Goal: Task Accomplishment & Management: Manage account settings

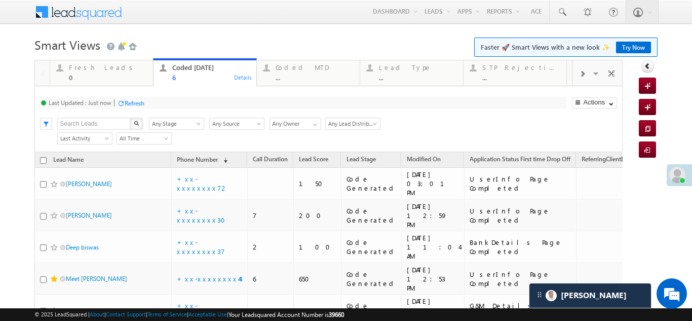
click at [135, 102] on div "Refresh" at bounding box center [135, 103] width 20 height 8
click at [87, 66] on div "Fresh Leads" at bounding box center [108, 67] width 78 height 8
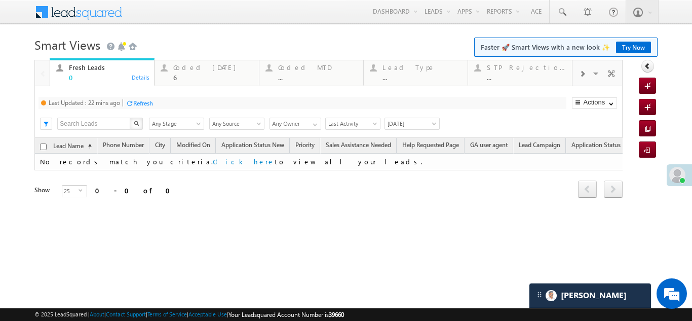
click at [142, 102] on div "Refresh" at bounding box center [143, 103] width 20 height 8
click at [196, 70] on div "Coded Today" at bounding box center [212, 67] width 79 height 8
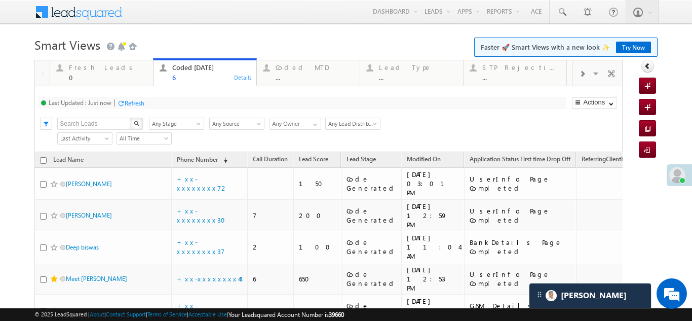
click at [137, 101] on div "Refresh" at bounding box center [135, 103] width 20 height 8
click at [139, 106] on div "Refresh" at bounding box center [135, 103] width 20 height 8
click at [137, 105] on div "Refresh" at bounding box center [135, 103] width 20 height 8
click at [137, 100] on div "Refresh" at bounding box center [135, 103] width 20 height 8
click at [138, 104] on div "Refresh" at bounding box center [135, 103] width 20 height 8
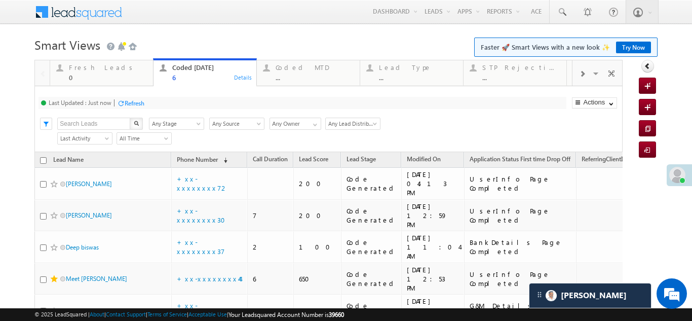
click at [144, 101] on div "Refresh" at bounding box center [135, 103] width 20 height 8
click at [174, 106] on div "Refresh" at bounding box center [173, 103] width 20 height 8
click at [175, 104] on div "Refresh" at bounding box center [173, 103] width 20 height 8
click at [135, 104] on div "Refresh" at bounding box center [135, 103] width 20 height 8
click at [181, 103] on div "Refresh" at bounding box center [173, 103] width 20 height 8
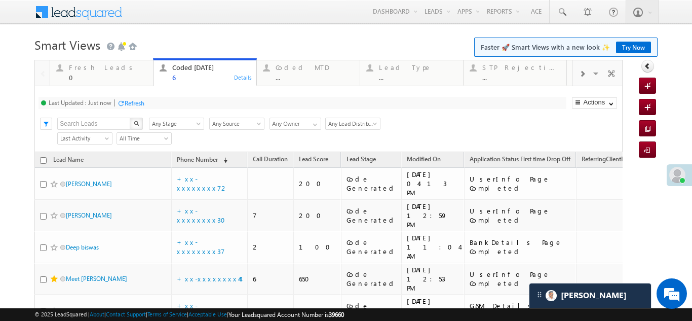
click at [131, 103] on div "Refresh" at bounding box center [135, 103] width 20 height 8
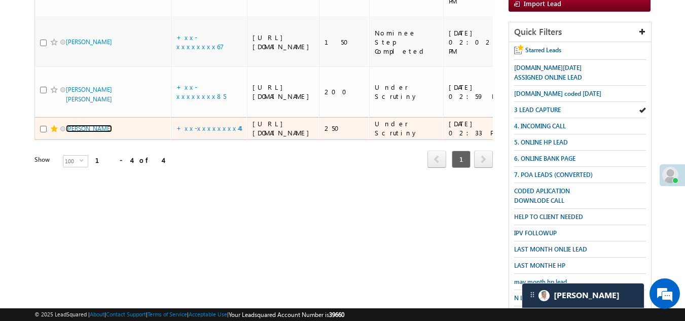
scroll to position [101, 0]
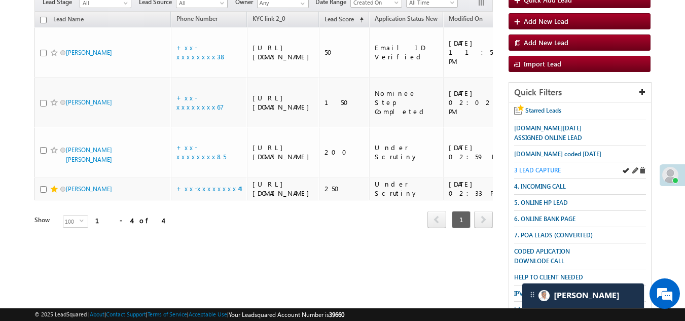
click at [530, 166] on span "3 LEAD CAPTURE" at bounding box center [537, 170] width 47 height 8
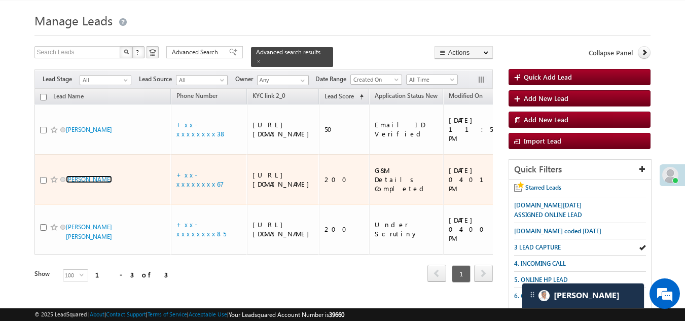
scroll to position [0, 0]
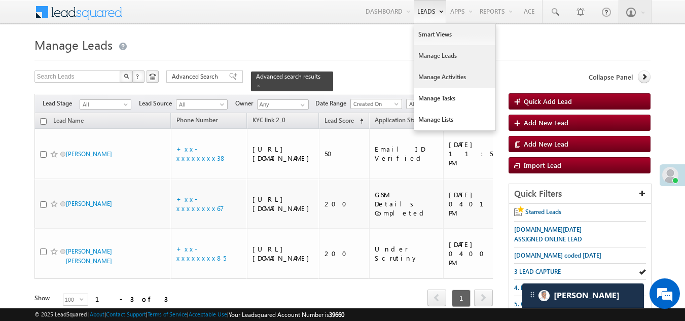
click at [440, 74] on link "Manage Activities" at bounding box center [454, 76] width 81 height 21
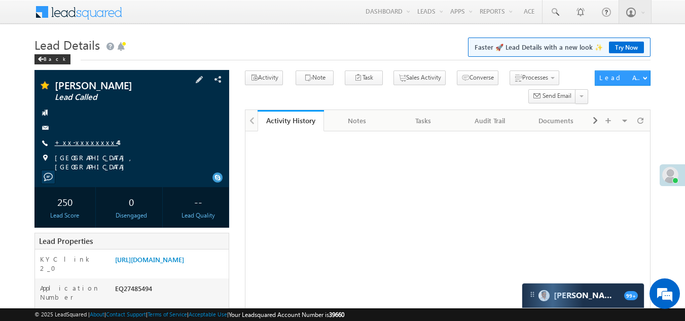
click at [72, 141] on link "+xx-xxxxxxxx44" at bounding box center [86, 142] width 63 height 9
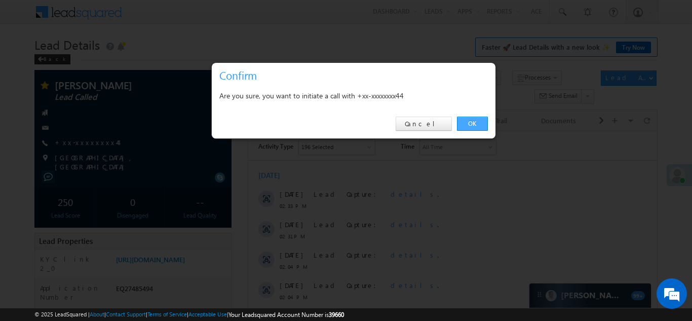
click at [470, 120] on link "OK" at bounding box center [472, 124] width 31 height 14
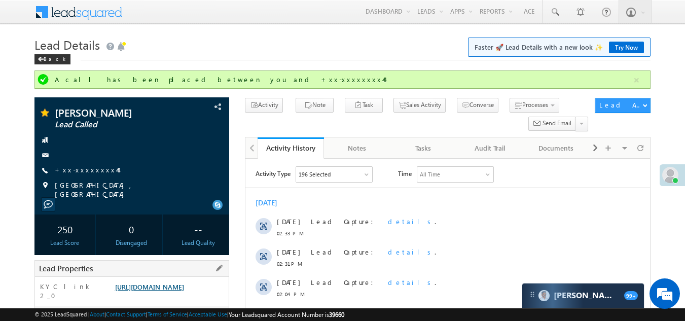
drag, startPoint x: 148, startPoint y: 254, endPoint x: 161, endPoint y: 284, distance: 32.0
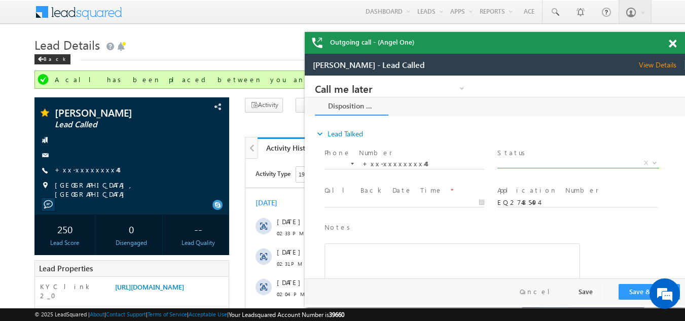
click at [542, 161] on span "X" at bounding box center [577, 163] width 161 height 10
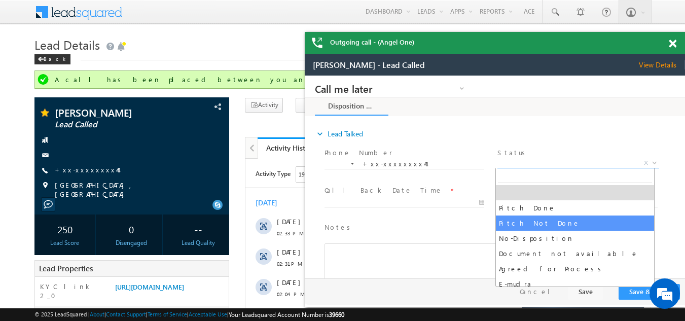
select select "Pitch Not Done"
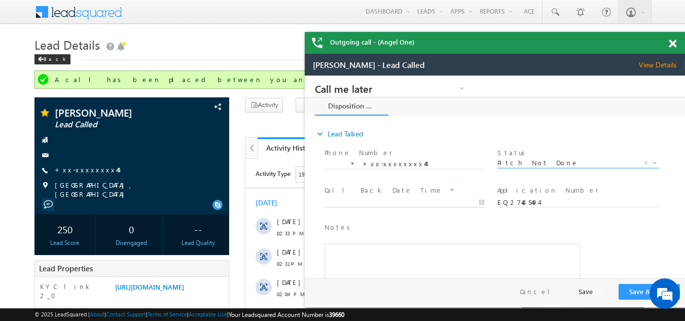
type input "08/24/25 3:59 PM"
click at [369, 202] on input "08/24/25 3:59 PM" at bounding box center [404, 203] width 160 height 10
click at [634, 288] on button "Save & Close" at bounding box center [648, 292] width 61 height 16
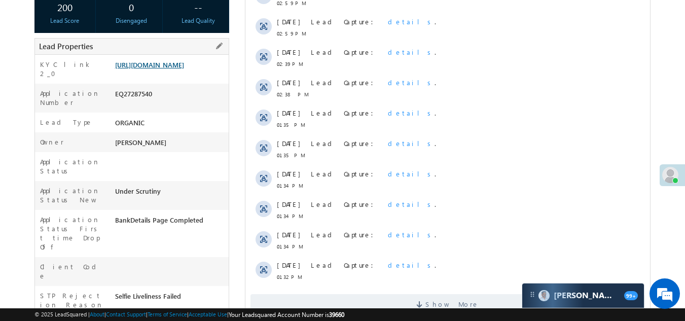
scroll to position [355, 0]
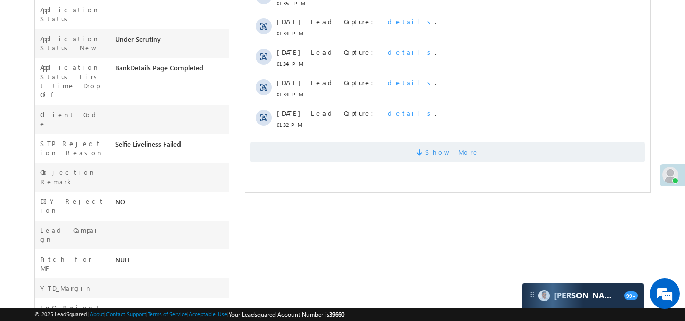
click at [374, 156] on span "Show More" at bounding box center [447, 152] width 394 height 20
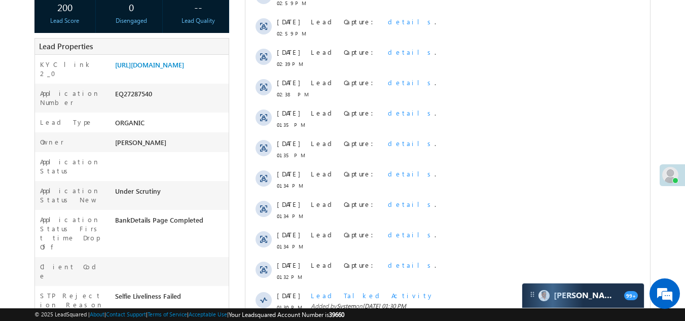
scroll to position [51, 0]
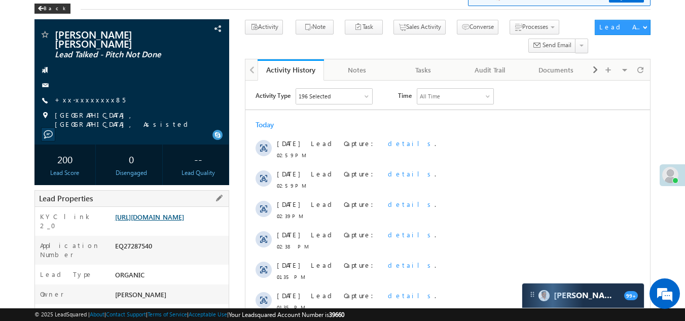
click at [162, 212] on link "https://angelbroking1-pk3em7sa.customui-test.leadsquared.com?leadId=08fd6b74-bb…" at bounding box center [149, 216] width 69 height 9
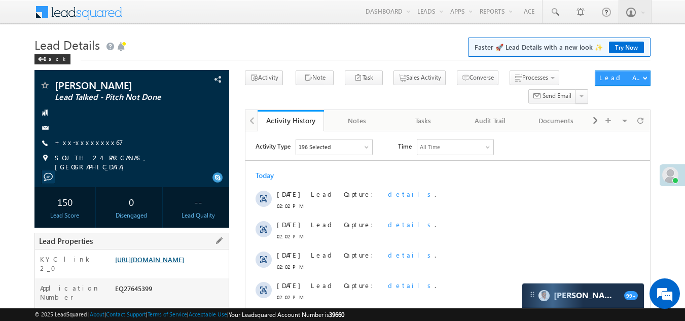
click at [180, 258] on link "[URL][DOMAIN_NAME]" at bounding box center [149, 259] width 69 height 9
click at [76, 140] on link "+xx-xxxxxxxx67" at bounding box center [89, 142] width 68 height 9
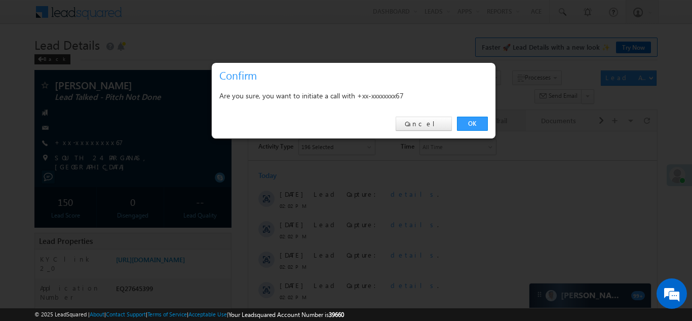
click at [468, 121] on link "OK" at bounding box center [472, 124] width 31 height 14
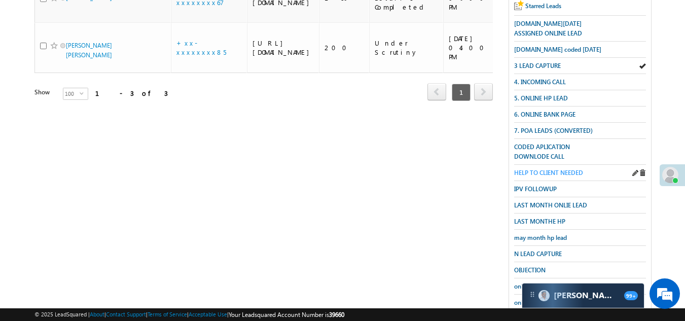
scroll to position [253, 0]
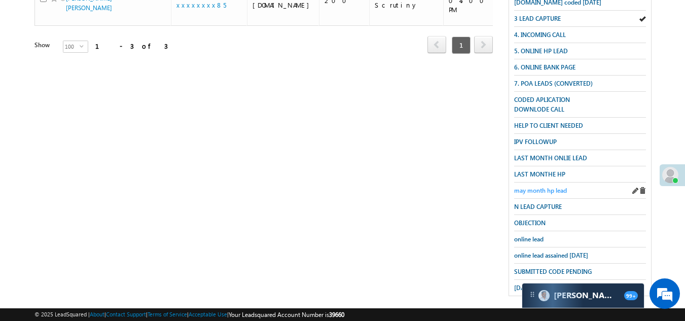
click at [531, 186] on span "may month hp lead" at bounding box center [540, 190] width 53 height 8
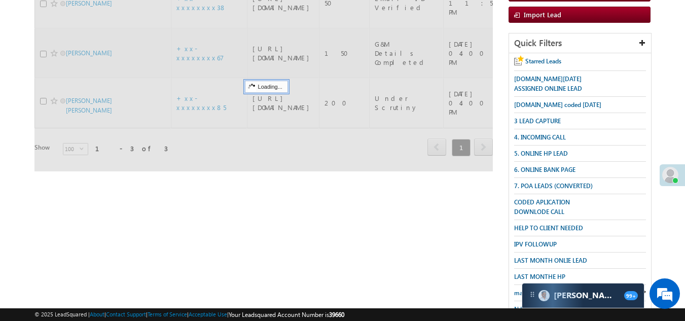
scroll to position [50, 0]
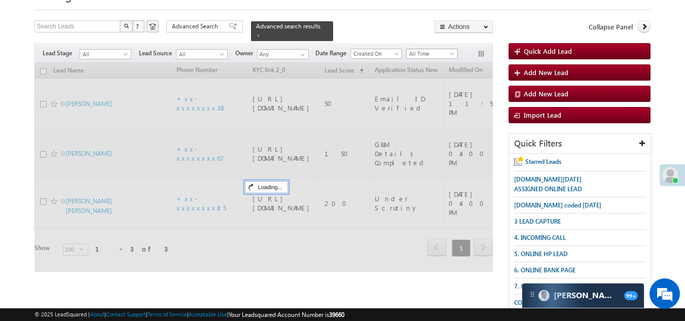
click at [433, 49] on span "All Time" at bounding box center [430, 53] width 48 height 9
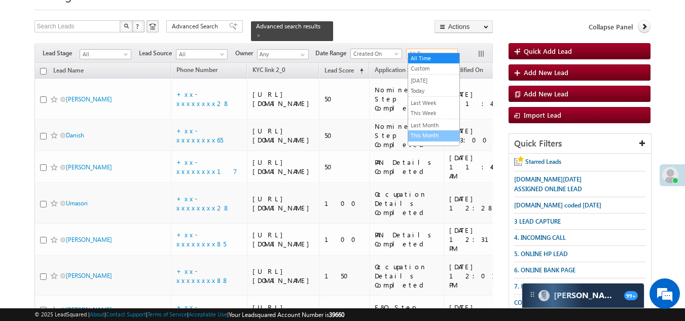
scroll to position [0, 0]
click at [430, 135] on link "This Month" at bounding box center [433, 135] width 51 height 9
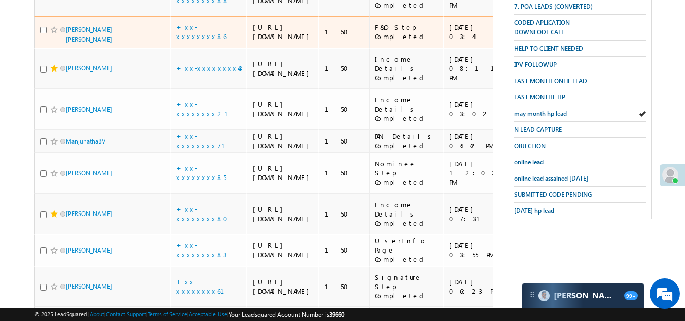
scroll to position [405, 0]
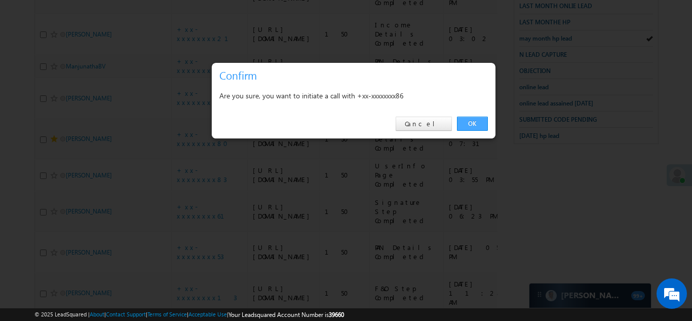
click at [469, 124] on link "OK" at bounding box center [472, 124] width 31 height 14
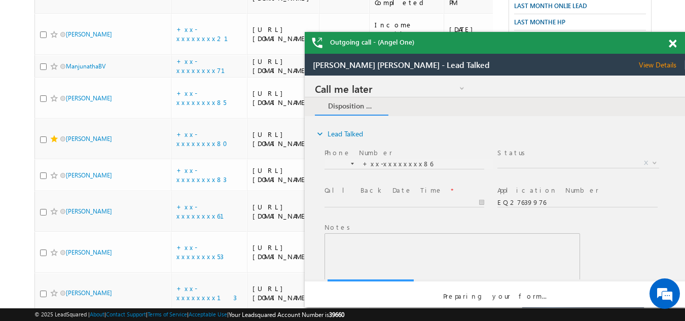
scroll to position [0, 0]
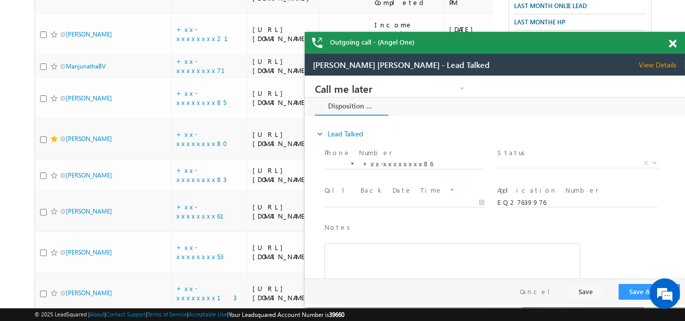
click at [660, 63] on span "View Details" at bounding box center [661, 64] width 46 height 9
click at [669, 44] on span at bounding box center [672, 44] width 8 height 9
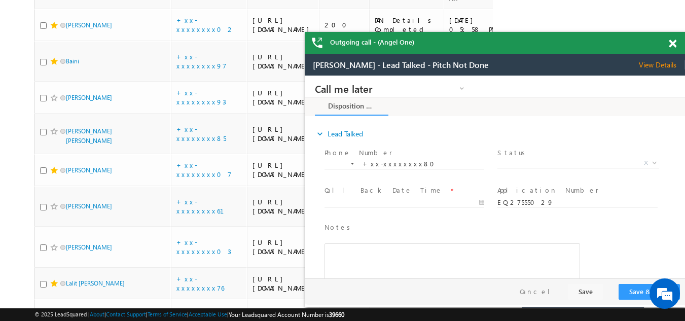
click at [674, 43] on span at bounding box center [672, 44] width 8 height 9
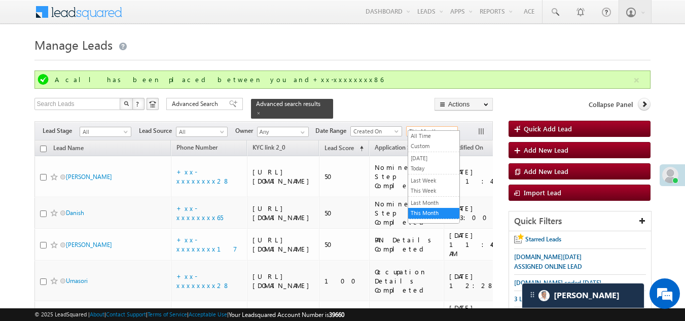
click at [431, 127] on span "This Month" at bounding box center [430, 131] width 48 height 9
click at [427, 159] on link "[DATE]" at bounding box center [433, 158] width 51 height 9
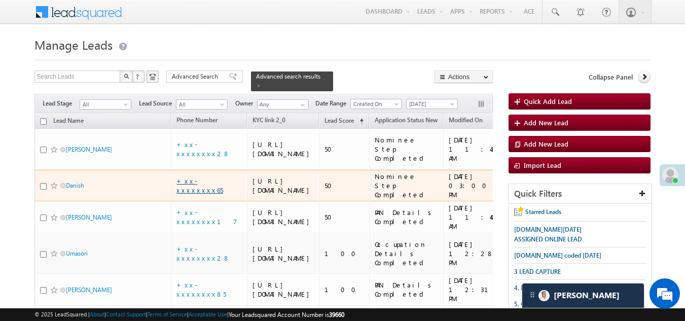
click at [199, 194] on link "+xx-xxxxxxxx65" at bounding box center [199, 185] width 47 height 18
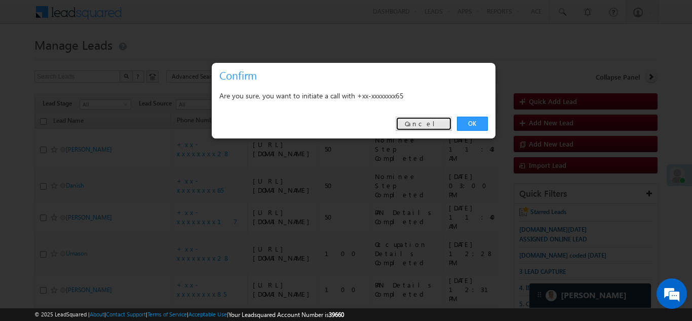
click at [431, 120] on link "Cancel" at bounding box center [424, 124] width 56 height 14
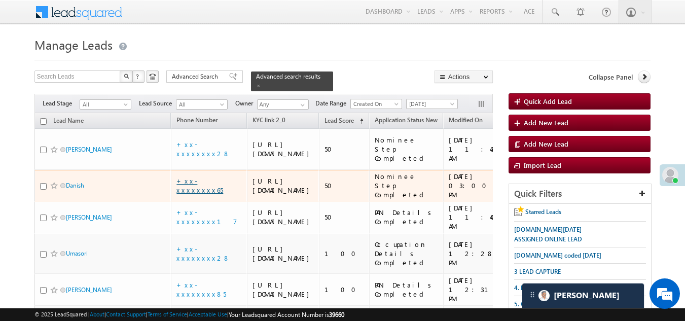
click at [187, 194] on link "+xx-xxxxxxxx65" at bounding box center [199, 185] width 47 height 18
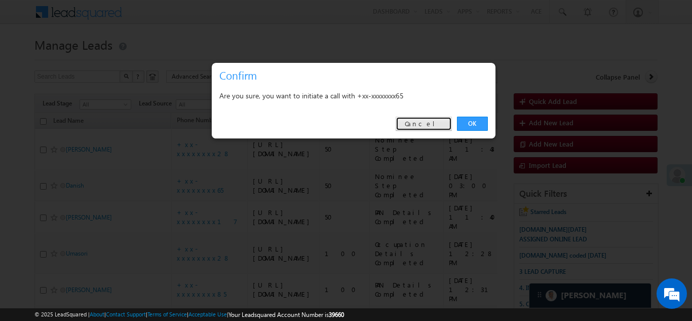
click at [432, 122] on link "Cancel" at bounding box center [424, 124] width 56 height 14
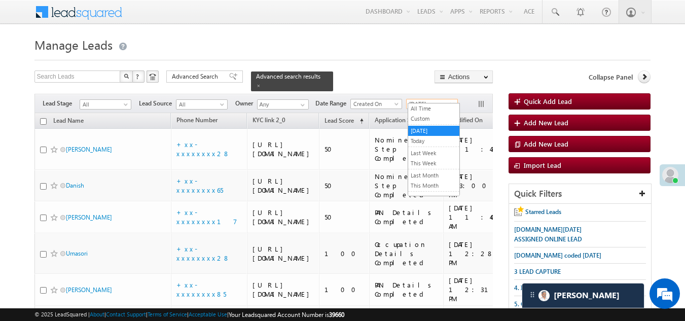
click at [430, 99] on span "[DATE]" at bounding box center [430, 103] width 48 height 9
click at [424, 116] on link "Custom" at bounding box center [433, 118] width 51 height 9
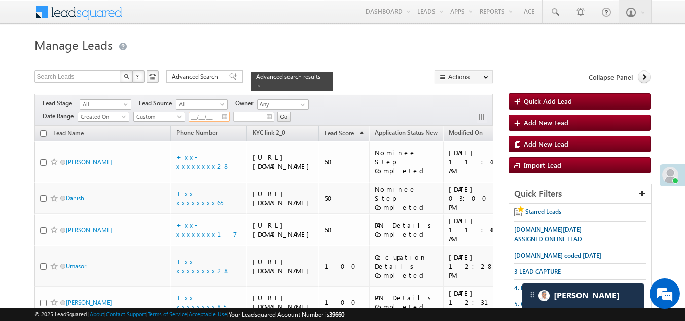
click at [224, 111] on input "__/__/__" at bounding box center [208, 116] width 41 height 10
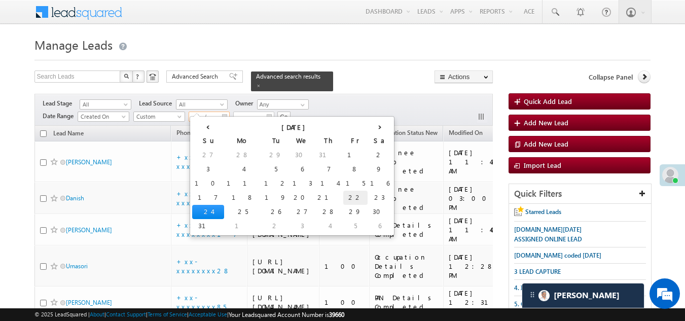
click at [343, 197] on td "22" at bounding box center [355, 198] width 24 height 14
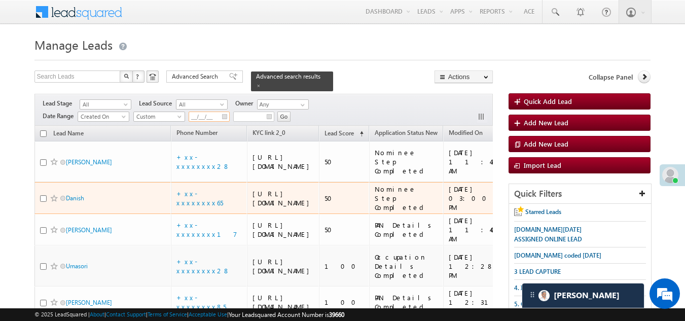
type input "08/22/25"
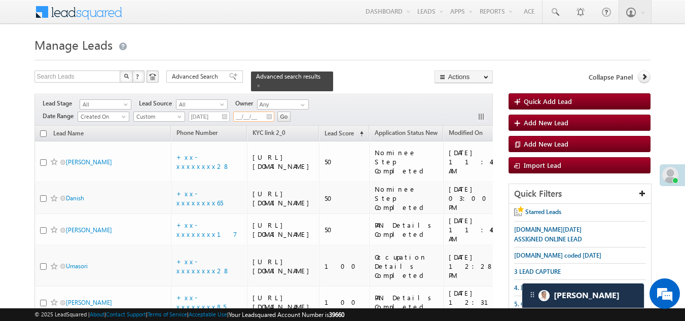
click at [270, 111] on input "__/__/__" at bounding box center [253, 116] width 41 height 10
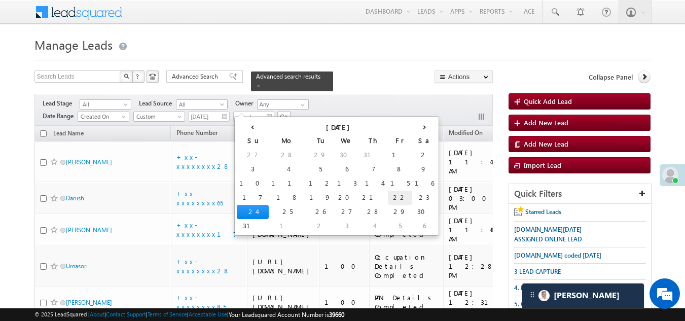
click at [388, 194] on td "22" at bounding box center [400, 198] width 24 height 14
type input "08/22/25"
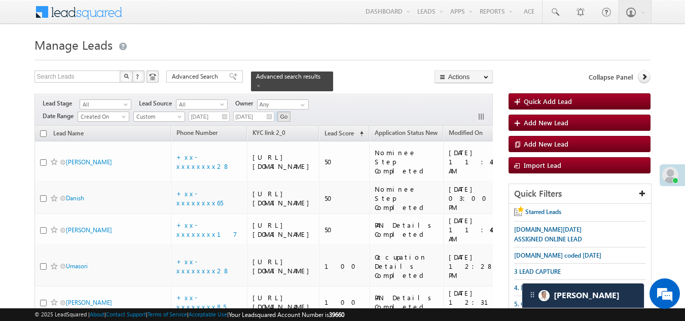
click at [287, 111] on input "Go" at bounding box center [284, 116] width 14 height 10
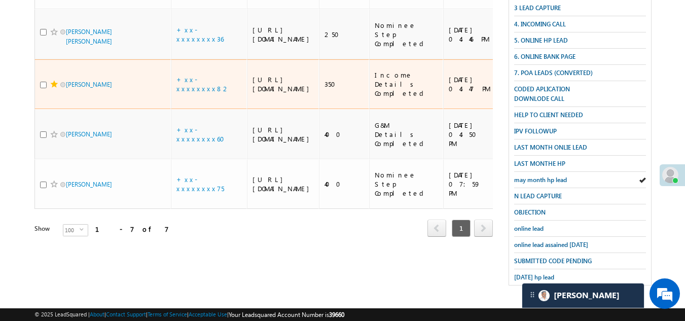
scroll to position [304, 0]
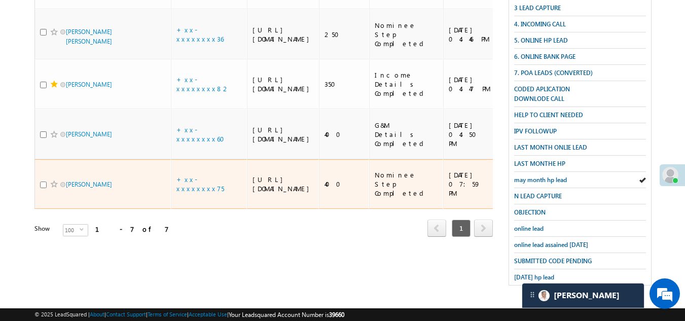
click at [42, 188] on input "checkbox" at bounding box center [43, 184] width 7 height 7
checkbox input "true"
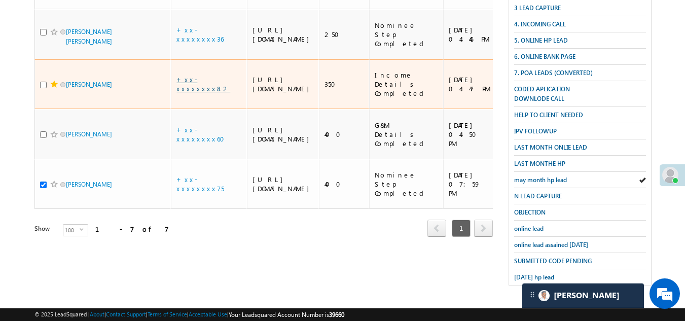
click at [204, 93] on link "+xx-xxxxxxxx82" at bounding box center [203, 84] width 54 height 18
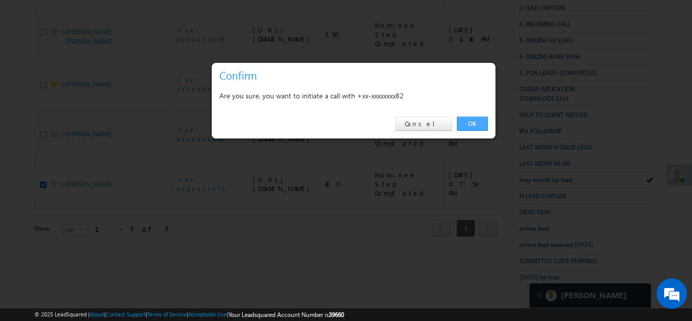
click at [471, 120] on link "OK" at bounding box center [472, 124] width 31 height 14
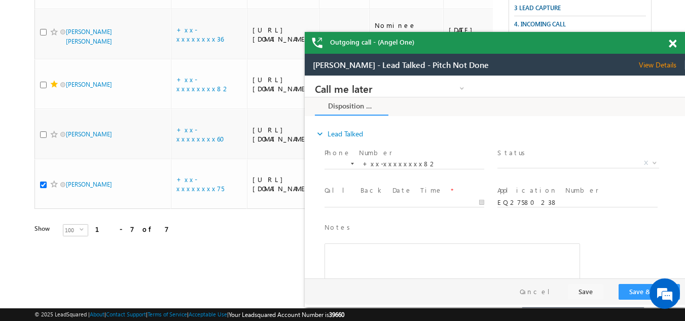
scroll to position [0, 0]
click at [671, 41] on span at bounding box center [672, 44] width 8 height 9
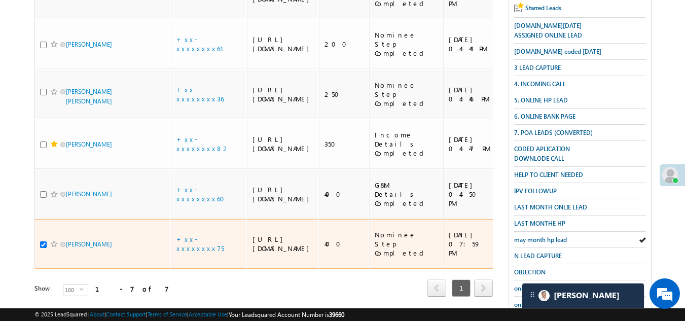
scroll to position [230, 0]
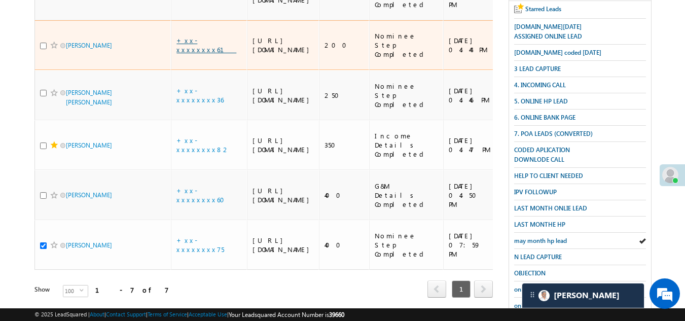
click at [202, 54] on link "+xx-xxxxxxxx61" at bounding box center [206, 45] width 60 height 18
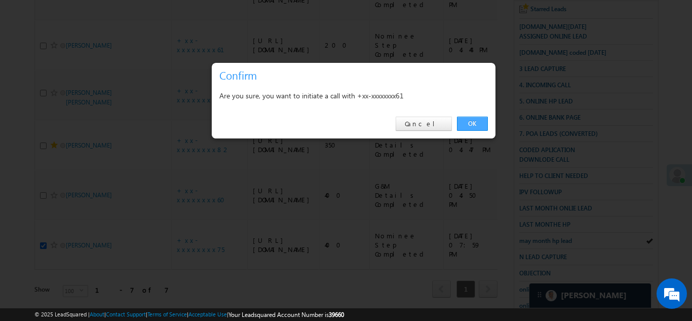
click at [473, 120] on link "OK" at bounding box center [472, 124] width 31 height 14
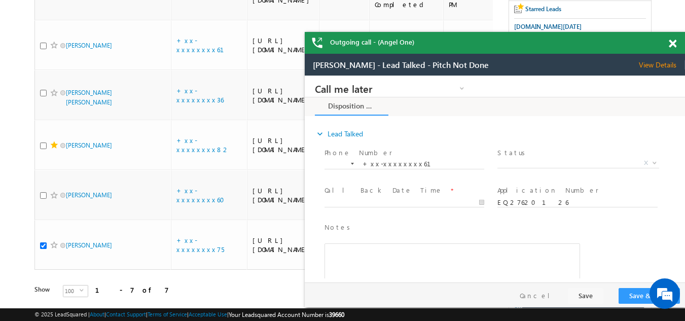
scroll to position [0, 0]
click at [674, 42] on span at bounding box center [672, 44] width 8 height 9
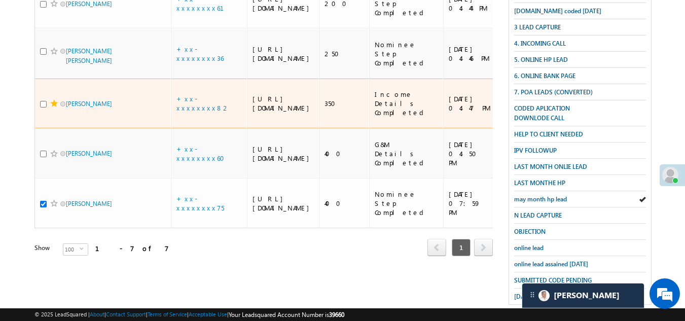
scroll to position [331, 0]
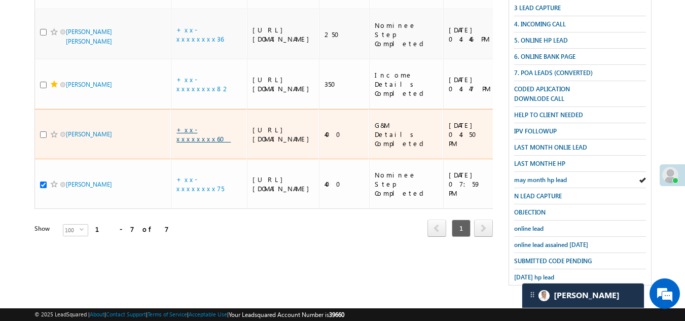
click at [204, 143] on link "+xx-xxxxxxxx60" at bounding box center [203, 134] width 54 height 18
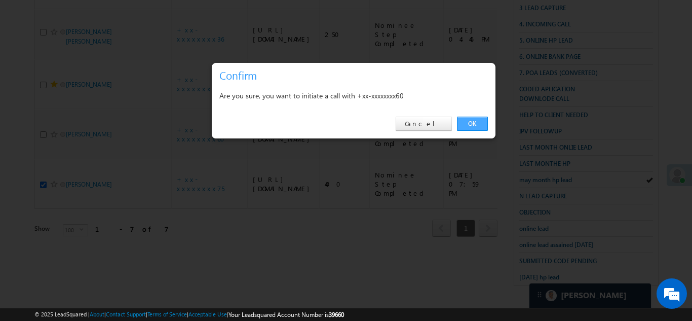
click at [468, 123] on link "OK" at bounding box center [472, 124] width 31 height 14
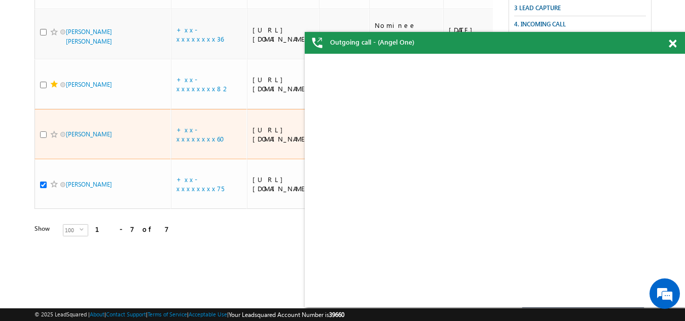
click at [44, 138] on input "checkbox" at bounding box center [43, 134] width 7 height 7
checkbox input "true"
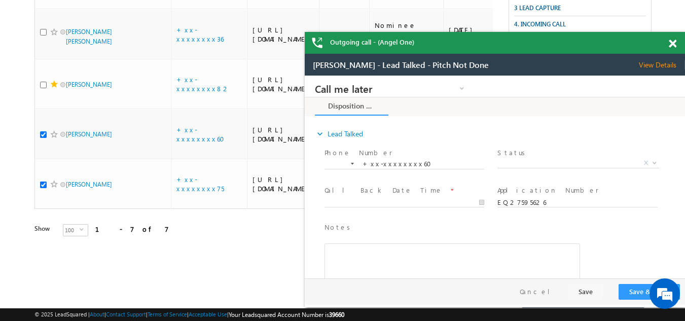
scroll to position [0, 0]
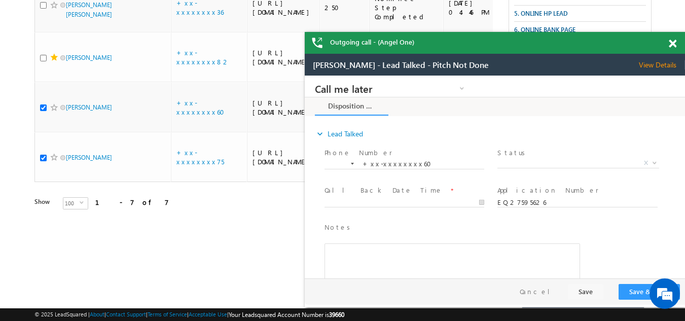
click at [670, 43] on span at bounding box center [672, 44] width 8 height 9
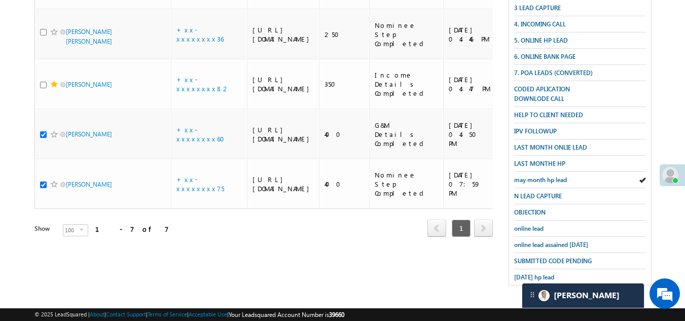
scroll to position [344, 0]
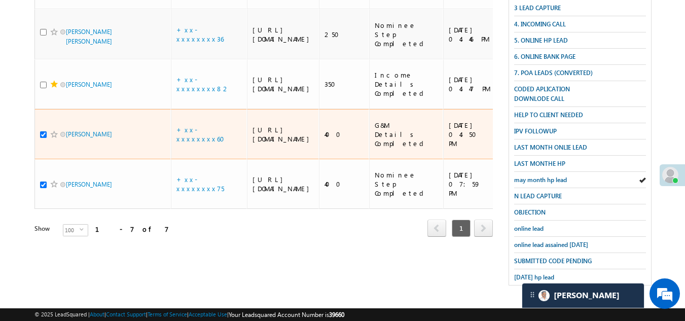
click at [52, 138] on span at bounding box center [54, 134] width 8 height 8
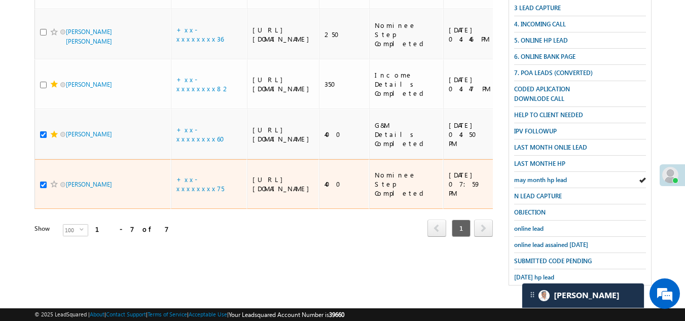
click at [54, 188] on span at bounding box center [54, 184] width 8 height 8
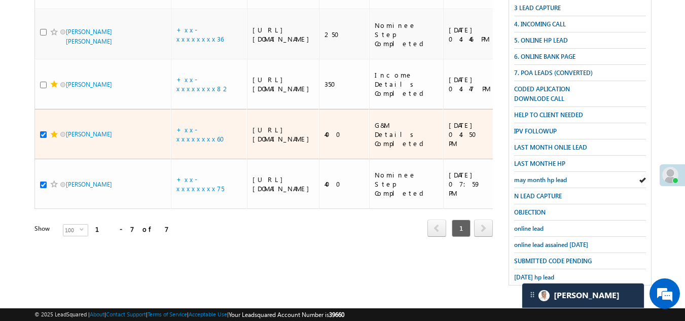
click at [50, 138] on span at bounding box center [54, 134] width 8 height 8
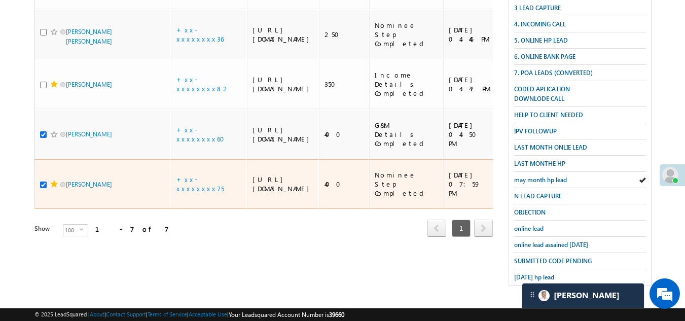
click at [54, 188] on span at bounding box center [54, 184] width 8 height 8
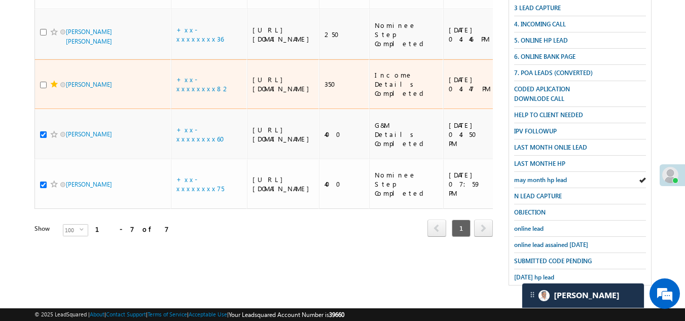
click at [52, 87] on span at bounding box center [54, 84] width 8 height 8
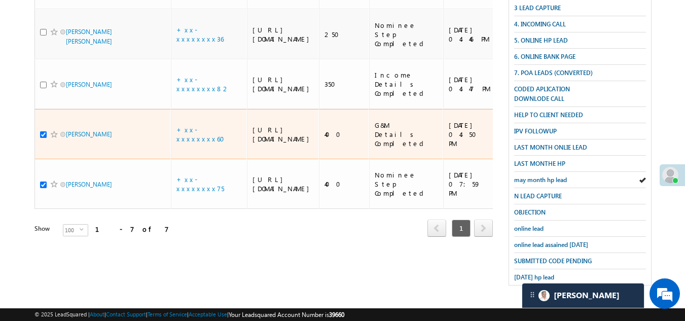
scroll to position [91, 0]
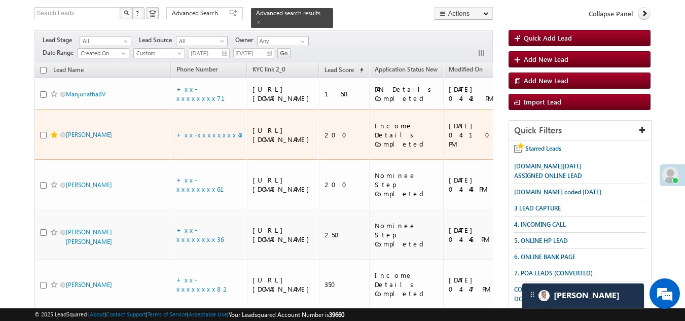
click at [53, 139] on span at bounding box center [54, 135] width 8 height 8
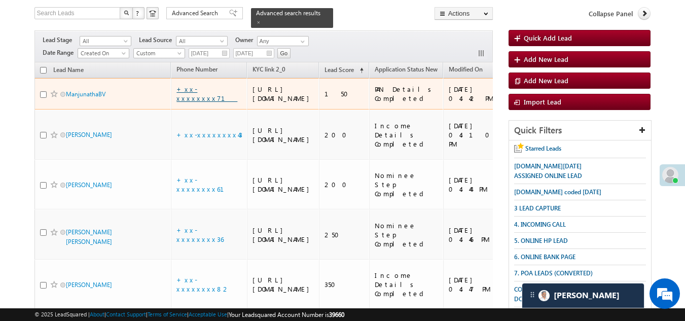
click at [195, 101] on link "+xx-xxxxxxxx71" at bounding box center [206, 94] width 61 height 18
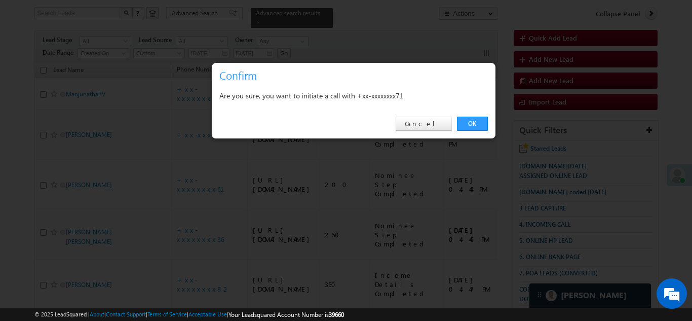
click at [471, 121] on link "OK" at bounding box center [472, 124] width 31 height 14
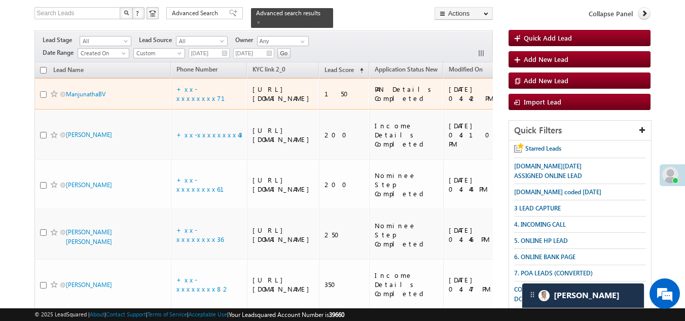
click at [45, 98] on input "checkbox" at bounding box center [43, 94] width 7 height 7
checkbox input "true"
click at [53, 98] on span at bounding box center [54, 94] width 8 height 8
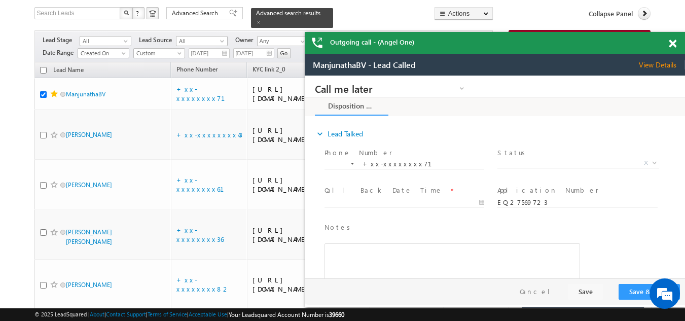
scroll to position [0, 0]
click at [669, 41] on span at bounding box center [672, 44] width 8 height 9
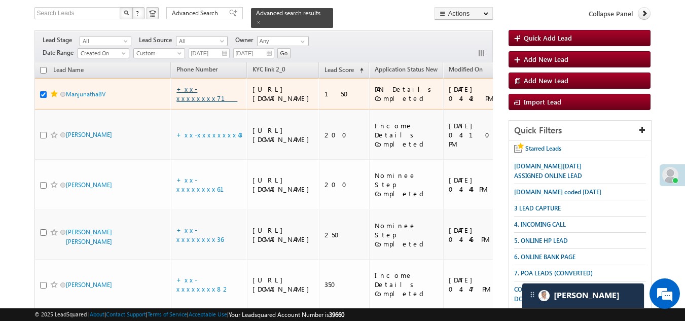
click at [199, 100] on link "+xx-xxxxxxxx71" at bounding box center [206, 94] width 61 height 18
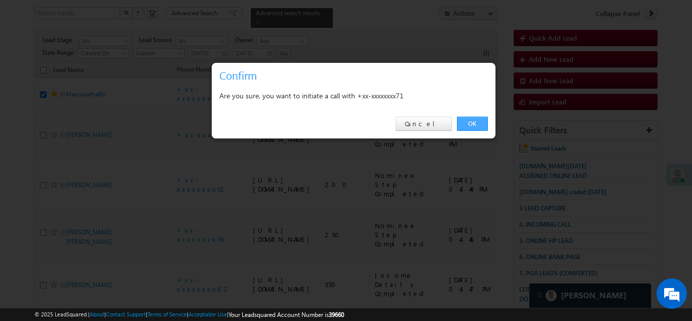
click at [475, 118] on link "OK" at bounding box center [472, 124] width 31 height 14
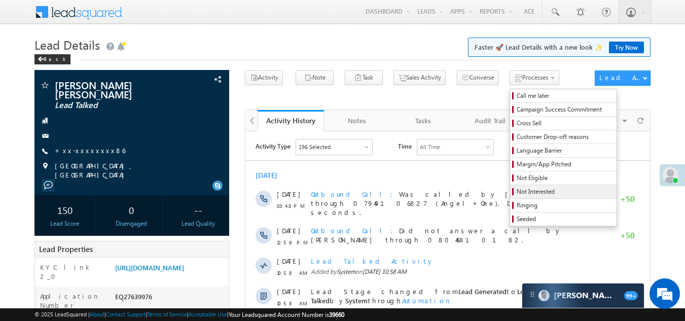
click at [516, 192] on span "Not Interested" at bounding box center [564, 191] width 96 height 9
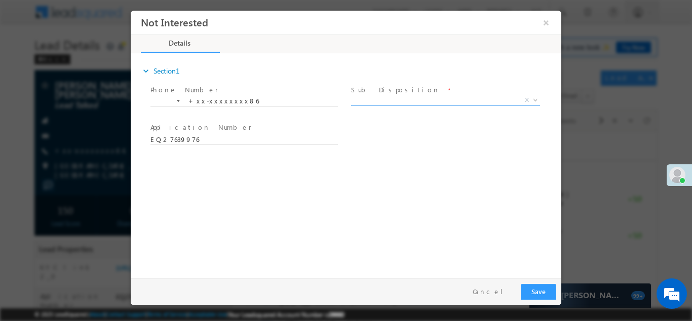
click at [416, 97] on span "X" at bounding box center [445, 100] width 189 height 10
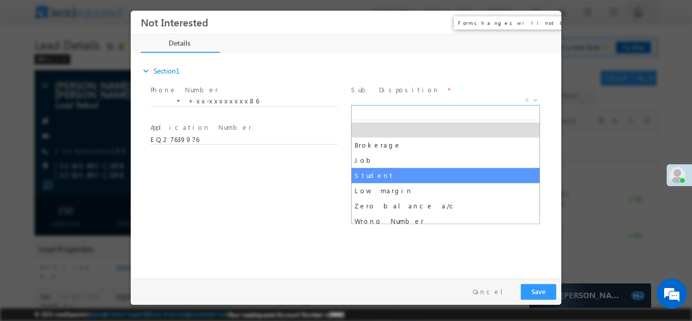
click at [545, 22] on button "×" at bounding box center [546, 22] width 17 height 19
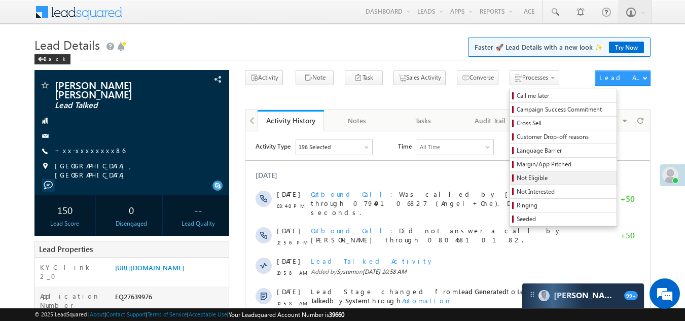
click at [516, 177] on span "Not Eligible" at bounding box center [564, 177] width 96 height 9
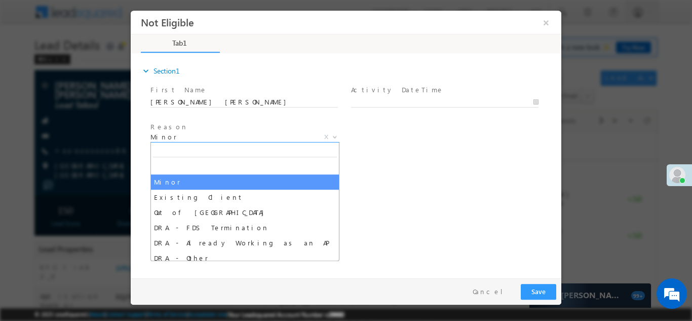
click at [254, 136] on span "Minor" at bounding box center [232, 136] width 165 height 9
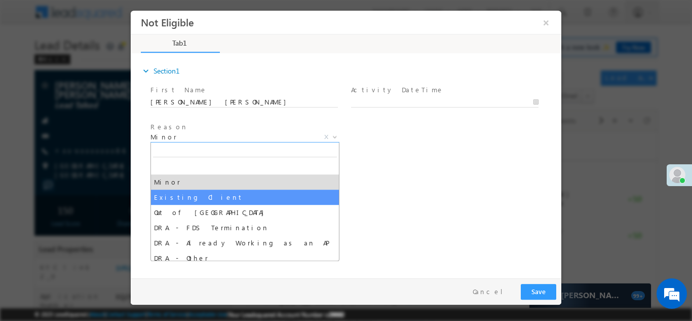
select select "Existing Client"
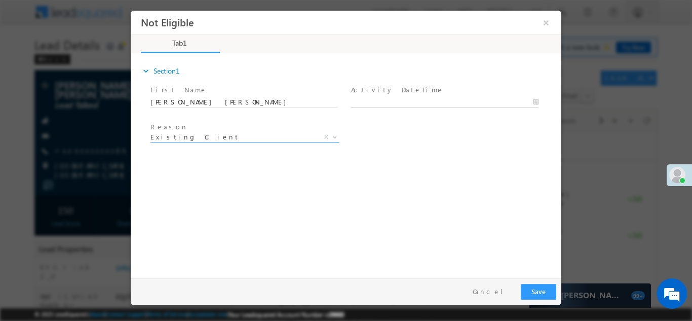
type input "08/24/25 4:03 PM"
click at [399, 99] on input "08/24/25 4:03 PM" at bounding box center [444, 102] width 187 height 10
click at [536, 289] on button "Save" at bounding box center [538, 291] width 35 height 16
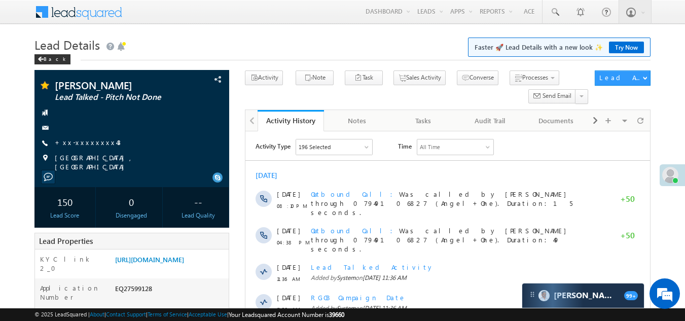
click at [85, 144] on link "+xx-xxxxxxxx43" at bounding box center [88, 142] width 66 height 9
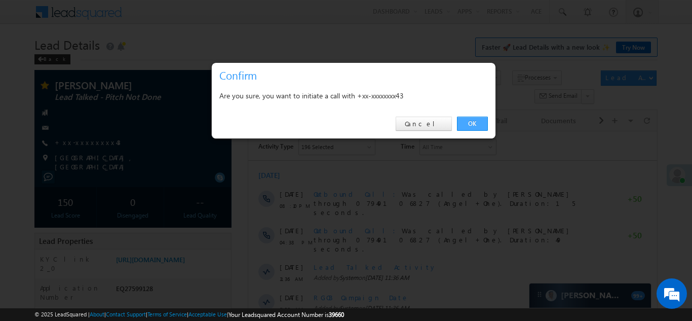
click at [471, 119] on link "OK" at bounding box center [472, 124] width 31 height 14
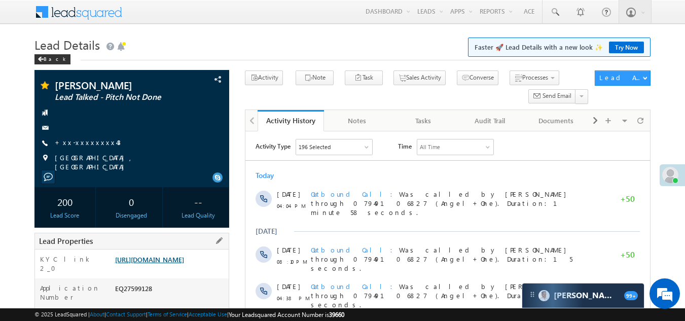
click at [177, 257] on link "[URL][DOMAIN_NAME]" at bounding box center [149, 259] width 69 height 9
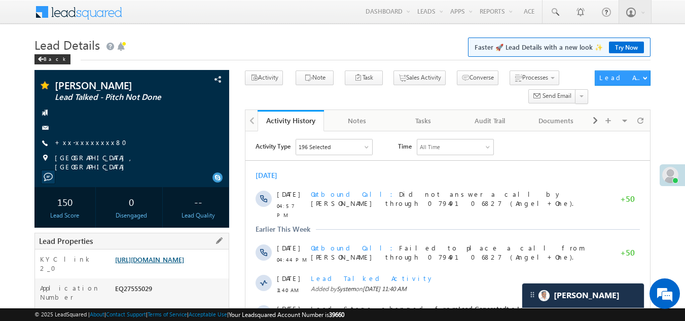
click at [164, 258] on link "[URL][DOMAIN_NAME]" at bounding box center [149, 259] width 69 height 9
click at [89, 143] on link "+xx-xxxxxxxx80" at bounding box center [94, 142] width 78 height 9
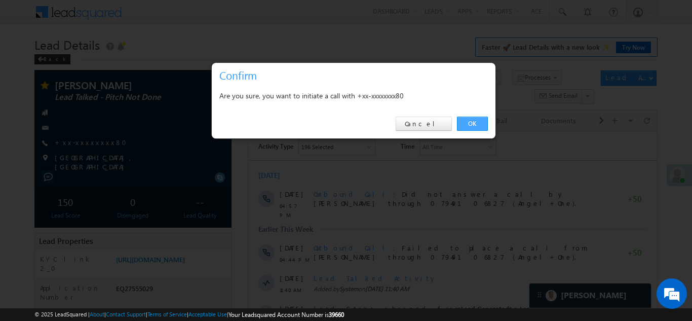
click at [470, 121] on link "OK" at bounding box center [472, 124] width 31 height 14
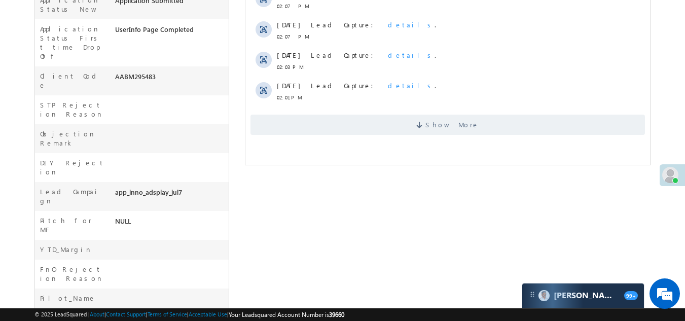
scroll to position [435, 0]
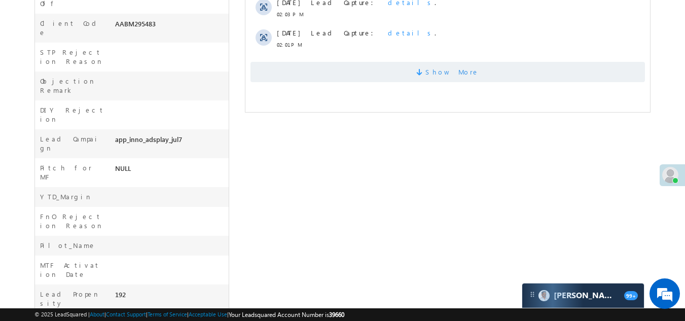
click at [322, 71] on span "Show More" at bounding box center [447, 72] width 394 height 20
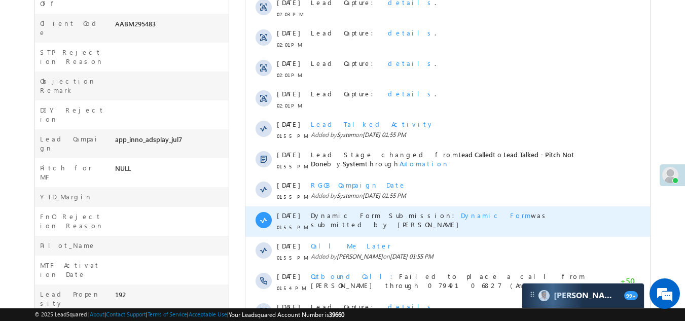
scroll to position [543, 0]
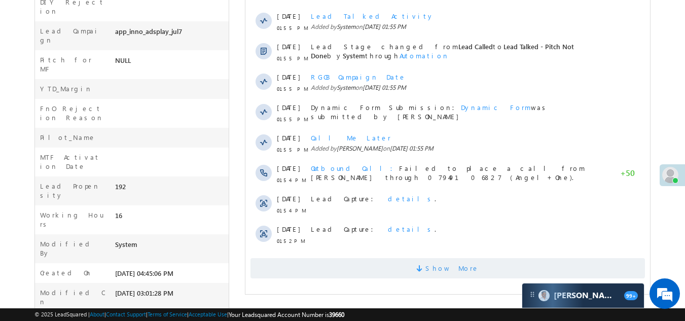
click at [349, 269] on span "Show More" at bounding box center [447, 268] width 394 height 20
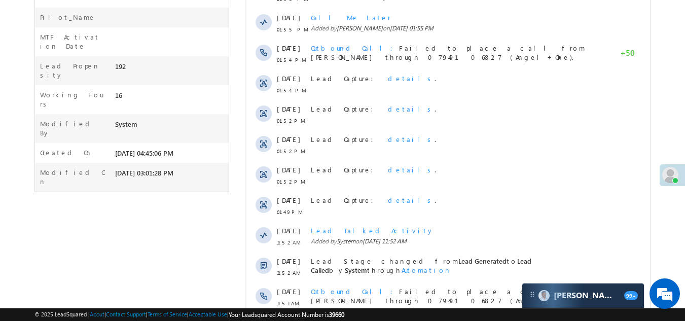
scroll to position [847, 0]
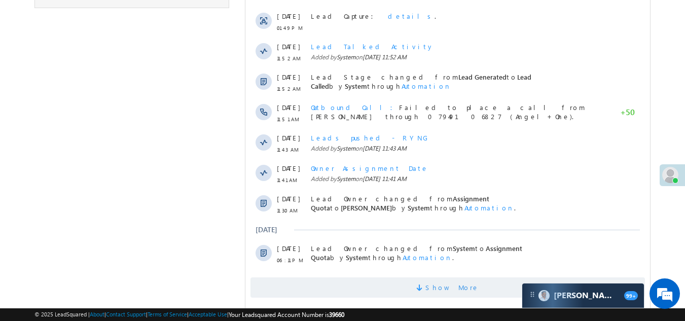
click at [362, 287] on span "Show More" at bounding box center [447, 287] width 394 height 20
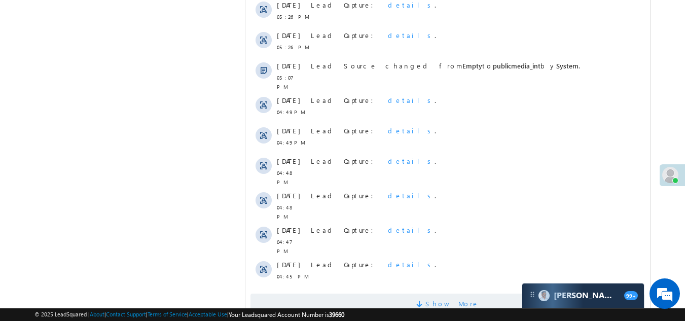
scroll to position [1170, 0]
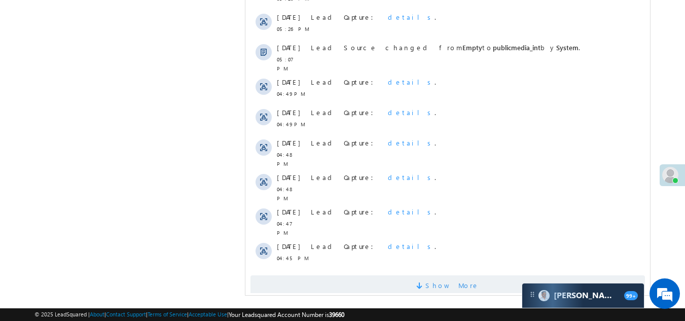
click at [360, 277] on span "Show More" at bounding box center [447, 285] width 394 height 20
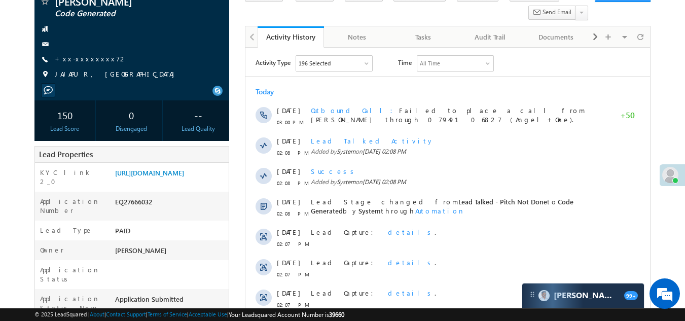
scroll to position [0, 0]
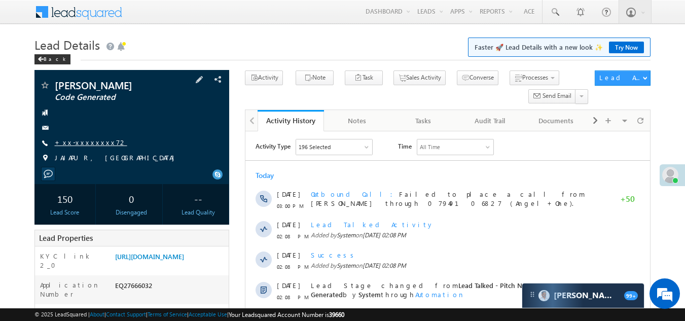
click at [66, 143] on link "+xx-xxxxxxxx72" at bounding box center [91, 142] width 72 height 9
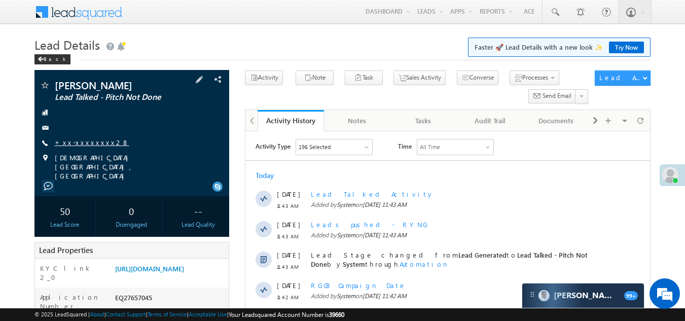
click at [91, 141] on link "+xx-xxxxxxxx28" at bounding box center [92, 142] width 74 height 9
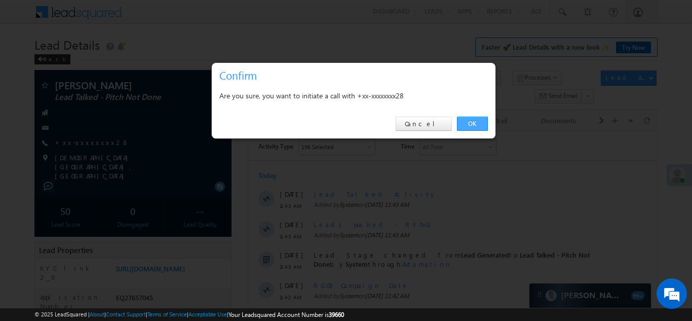
click at [464, 122] on link "OK" at bounding box center [472, 124] width 31 height 14
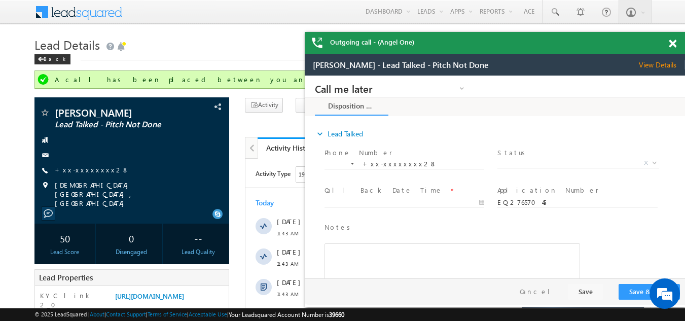
click at [669, 44] on span at bounding box center [672, 44] width 8 height 9
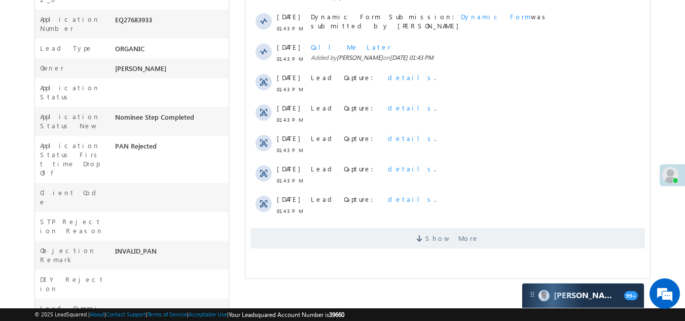
scroll to position [405, 0]
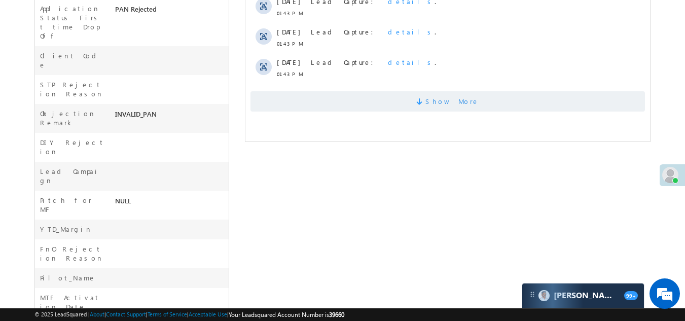
click at [318, 104] on span "Show More" at bounding box center [447, 101] width 394 height 20
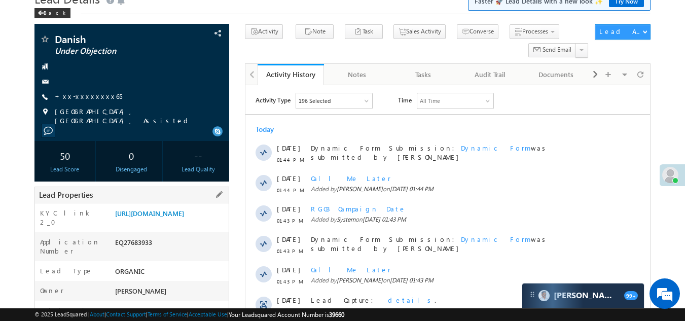
scroll to position [0, 0]
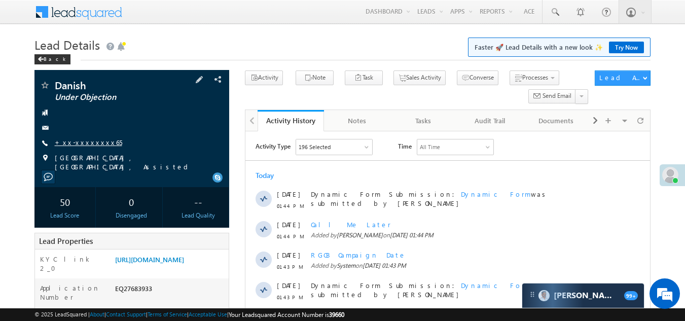
click at [81, 142] on link "+xx-xxxxxxxx65" at bounding box center [88, 142] width 67 height 9
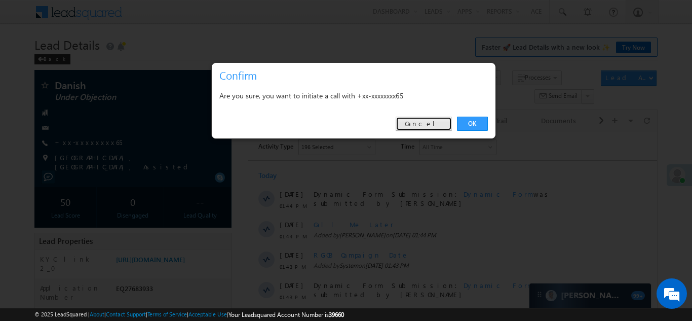
click at [424, 126] on link "Cancel" at bounding box center [424, 124] width 56 height 14
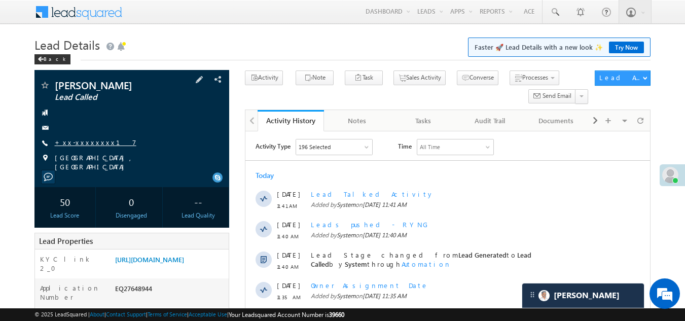
click at [84, 143] on link "+xx-xxxxxxxx17" at bounding box center [96, 142] width 82 height 9
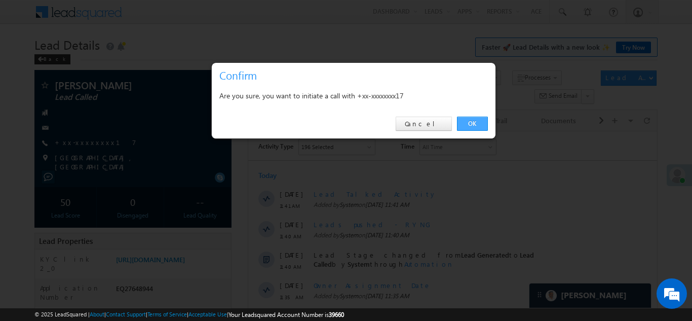
click at [469, 120] on link "OK" at bounding box center [472, 124] width 31 height 14
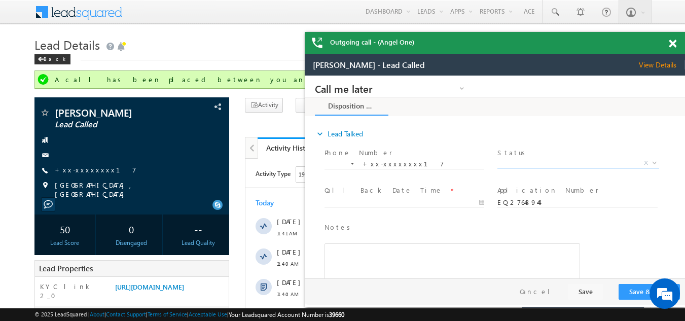
click at [551, 162] on span "X" at bounding box center [577, 163] width 161 height 10
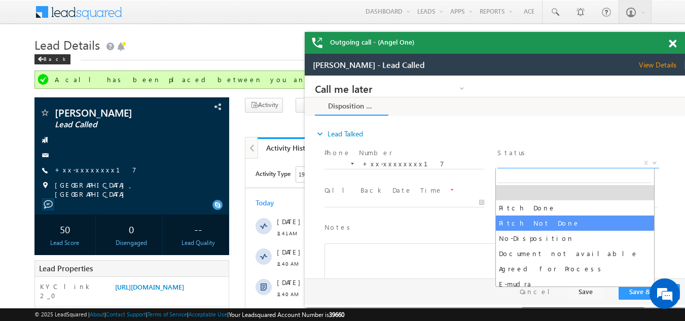
select select "Pitch Not Done"
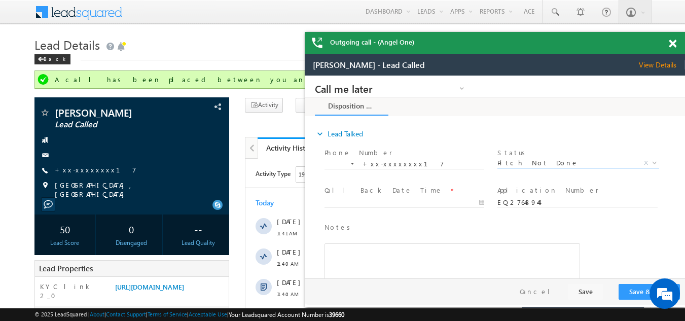
type input "[DATE] 4:15 PM"
click at [360, 205] on body "Call me later Campaign Success Commitment Cross Sell Customer Drop-off reasons …" at bounding box center [495, 176] width 380 height 203
click at [632, 294] on button "Save & Close" at bounding box center [648, 292] width 61 height 16
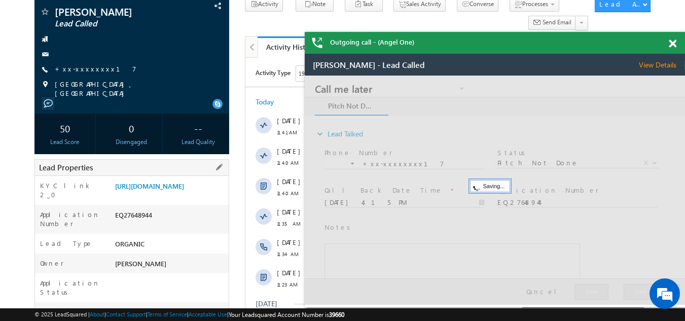
scroll to position [101, 0]
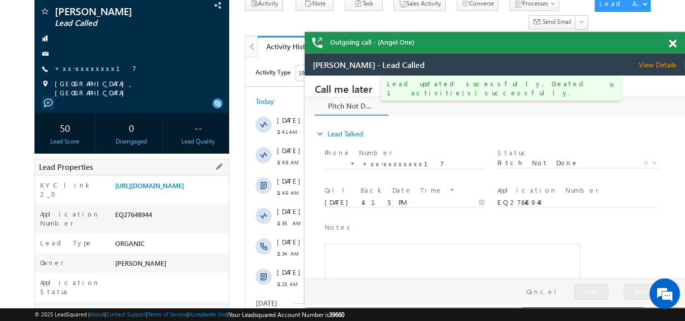
drag, startPoint x: 113, startPoint y: 225, endPoint x: 172, endPoint y: 229, distance: 58.4
click at [171, 223] on div "EQ27648944" at bounding box center [170, 216] width 117 height 14
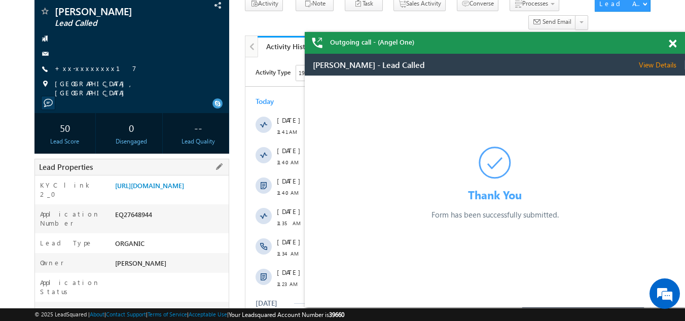
copy div "EQ27648944"
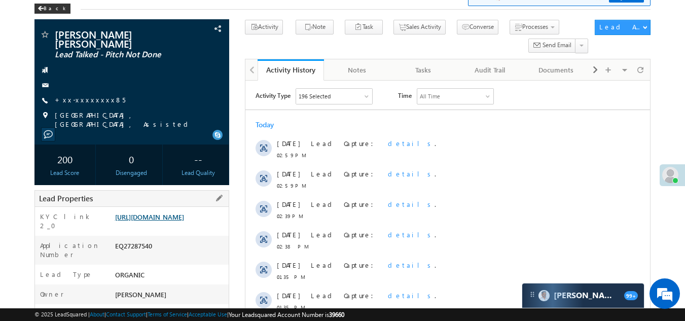
click at [159, 212] on link "[URL][DOMAIN_NAME]" at bounding box center [149, 216] width 69 height 9
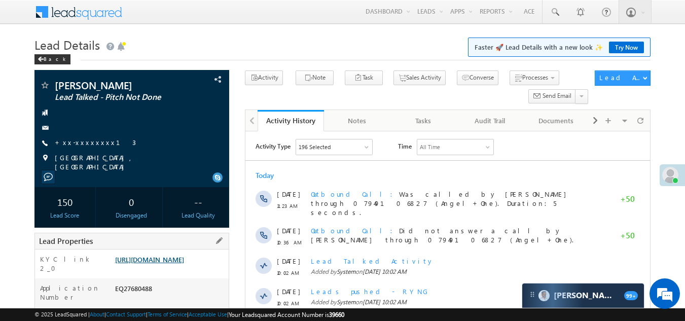
click at [180, 260] on link "[URL][DOMAIN_NAME]" at bounding box center [149, 259] width 69 height 9
click at [83, 140] on link "+xx-xxxxxxxx13" at bounding box center [95, 142] width 81 height 9
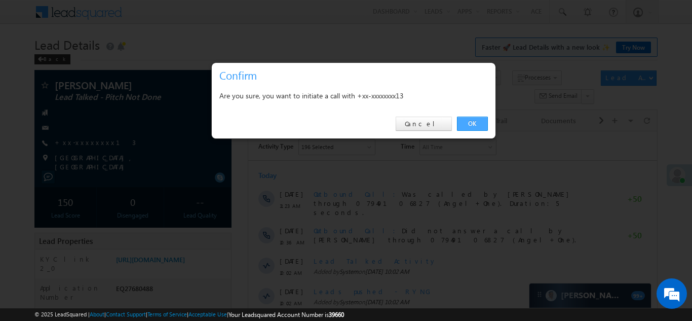
click at [467, 121] on link "OK" at bounding box center [472, 124] width 31 height 14
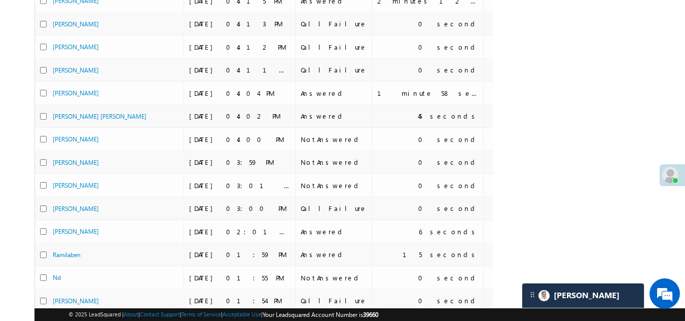
scroll to position [24, 0]
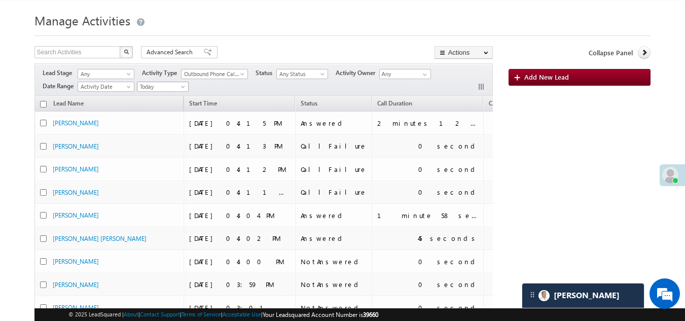
click at [167, 82] on span "Today" at bounding box center [161, 86] width 48 height 9
click at [160, 119] on link "[DATE]" at bounding box center [163, 119] width 51 height 9
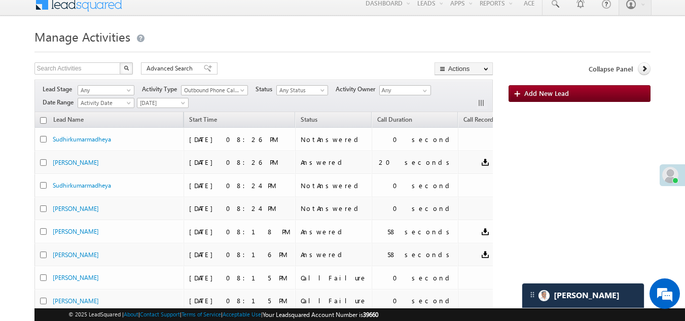
scroll to position [0, 0]
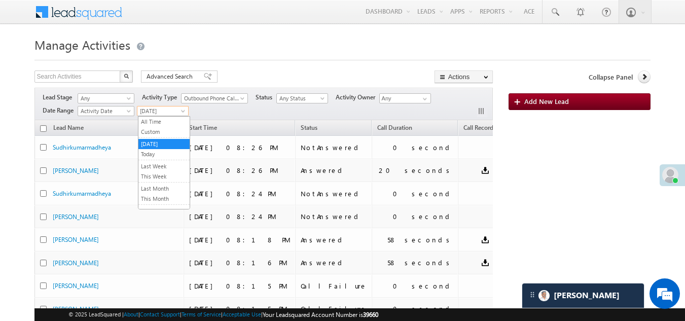
click at [157, 111] on span "Yesterday" at bounding box center [161, 110] width 48 height 9
click at [155, 155] on link "Today" at bounding box center [163, 153] width 51 height 9
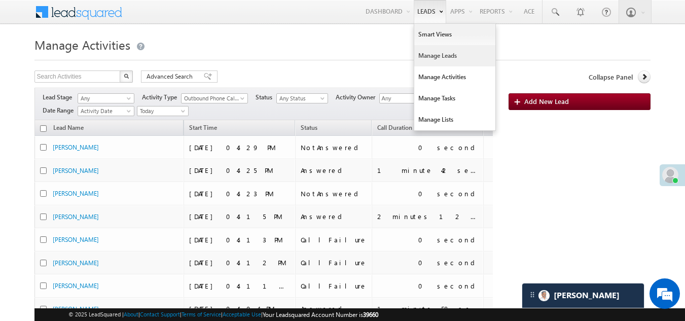
click at [431, 53] on link "Manage Leads" at bounding box center [454, 55] width 81 height 21
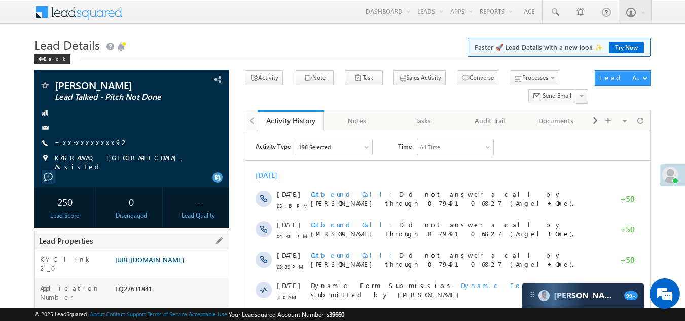
click at [151, 256] on link "[URL][DOMAIN_NAME]" at bounding box center [149, 259] width 69 height 9
click at [88, 140] on link "+xx-xxxxxxxx92" at bounding box center [92, 142] width 74 height 9
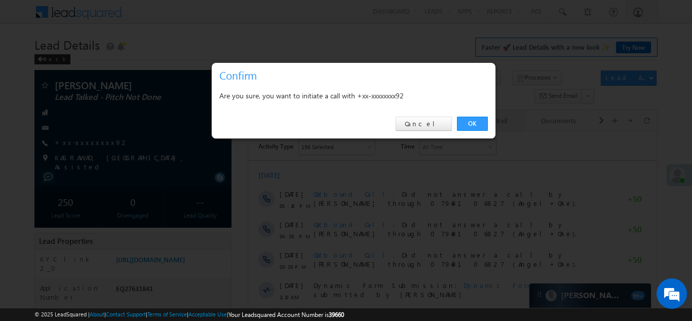
click at [475, 124] on link "OK" at bounding box center [472, 124] width 31 height 14
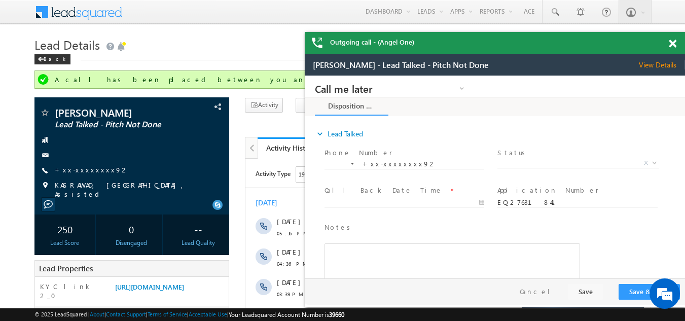
click at [672, 43] on span at bounding box center [672, 44] width 8 height 9
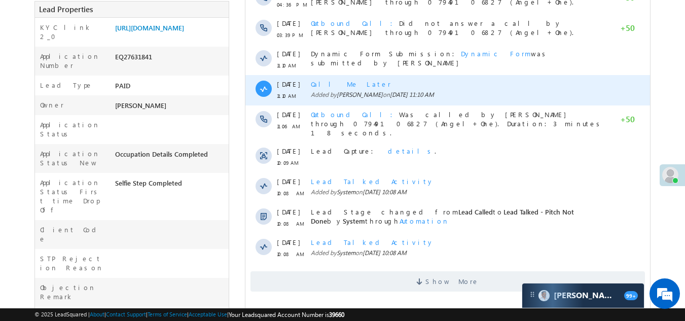
scroll to position [355, 0]
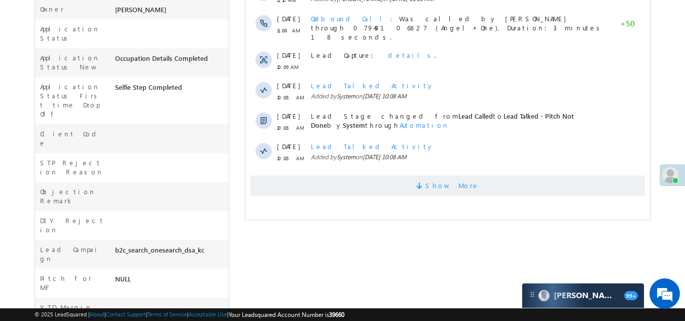
click at [346, 179] on span "Show More" at bounding box center [447, 185] width 394 height 20
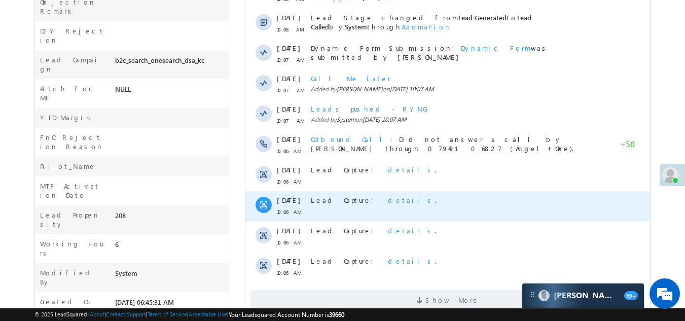
scroll to position [570, 0]
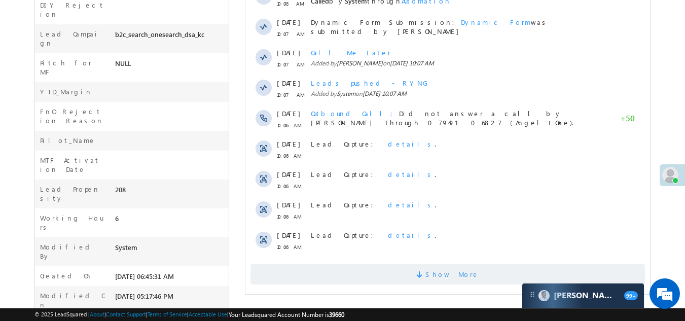
click at [383, 271] on span "Show More" at bounding box center [447, 274] width 394 height 20
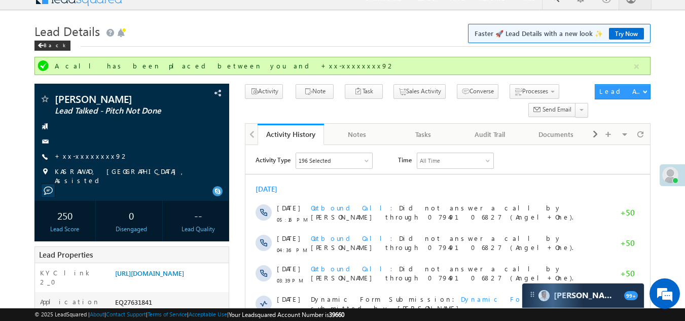
scroll to position [13, 0]
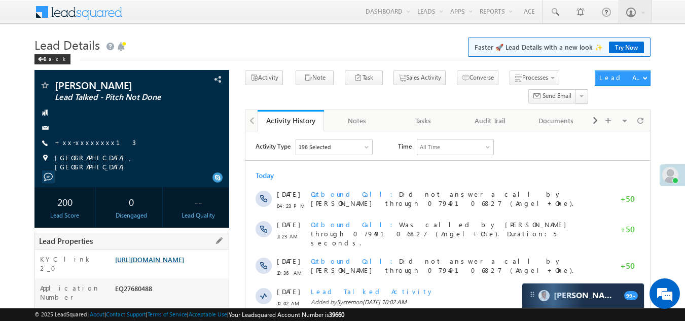
click at [166, 263] on link "https://angelbroking1-pk3em7sa.customui-test.leadsquared.com?leadId=6f5d00dd-f9…" at bounding box center [149, 259] width 69 height 9
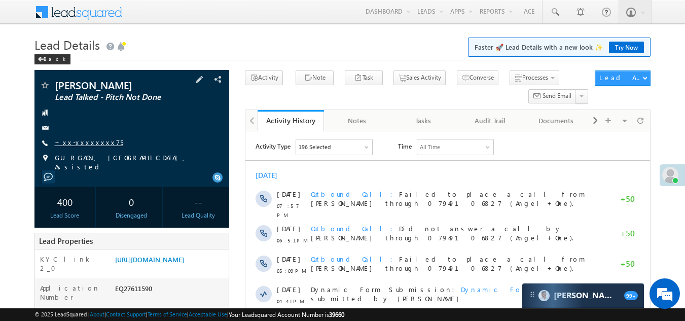
click at [85, 142] on link "+xx-xxxxxxxx75" at bounding box center [89, 142] width 68 height 9
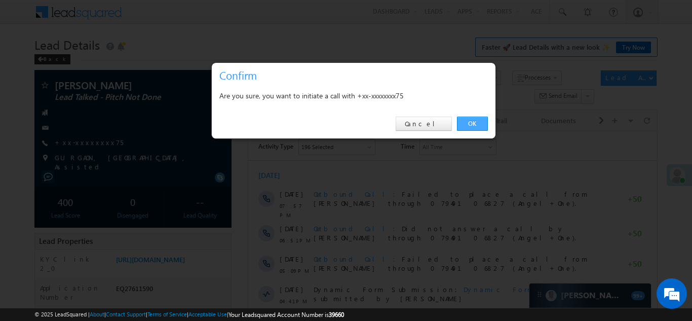
click at [467, 119] on link "OK" at bounding box center [472, 124] width 31 height 14
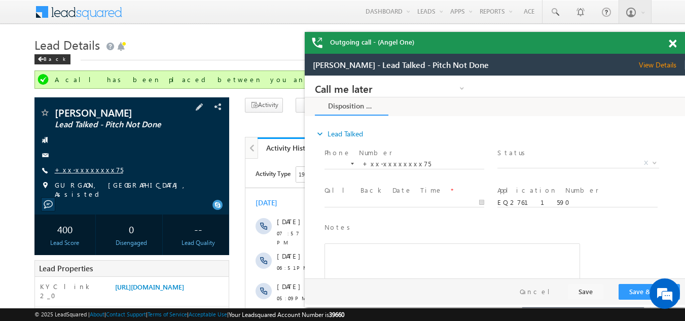
click at [0, 0] on link "+xx-xxxxxxxx75" at bounding box center [0, 0] width 0 height 0
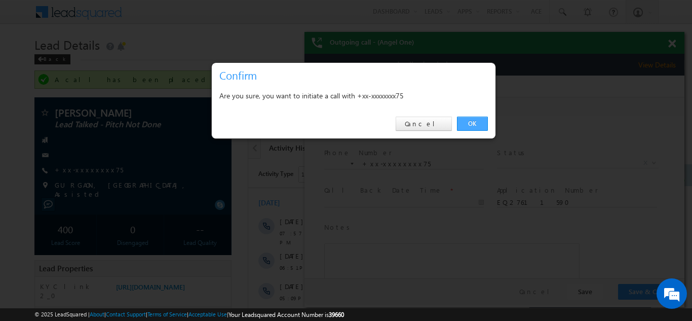
click at [469, 120] on link "OK" at bounding box center [472, 124] width 31 height 14
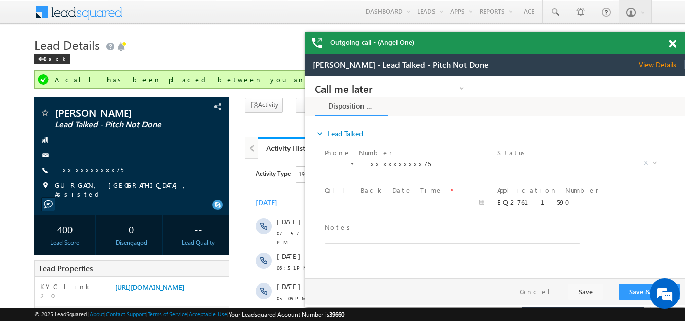
click at [671, 43] on span at bounding box center [672, 44] width 8 height 9
click at [670, 41] on span at bounding box center [672, 44] width 8 height 9
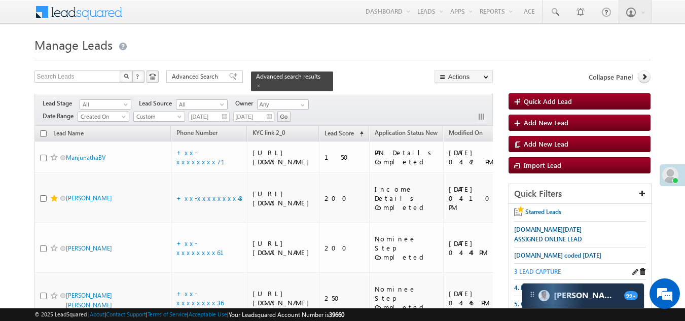
click at [543, 268] on span "3 LEAD CAPTURE" at bounding box center [537, 272] width 47 height 8
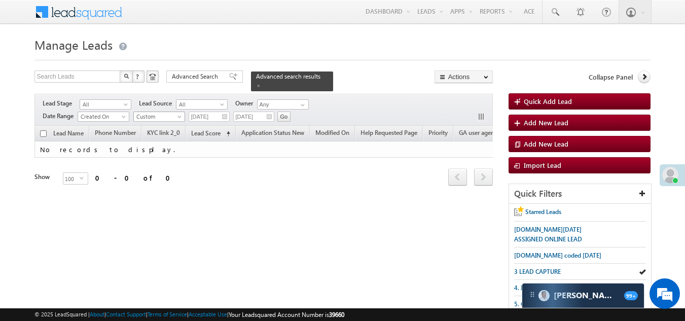
click at [160, 112] on span "Custom" at bounding box center [158, 116] width 48 height 9
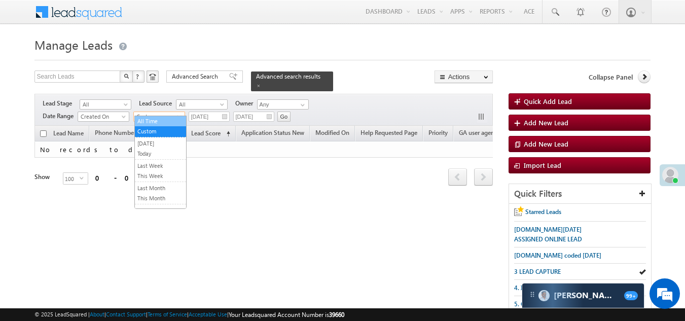
click at [162, 118] on link "All Time" at bounding box center [160, 121] width 51 height 9
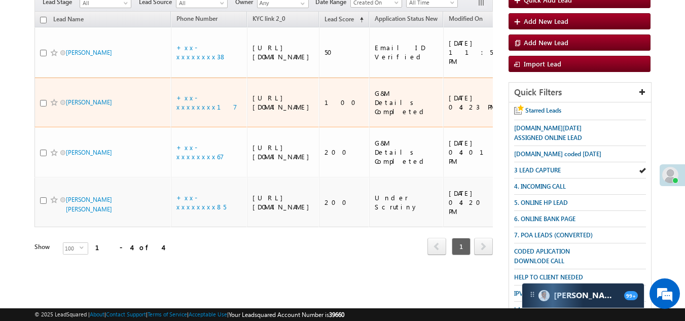
scroll to position [51, 0]
